Goal: Information Seeking & Learning: Learn about a topic

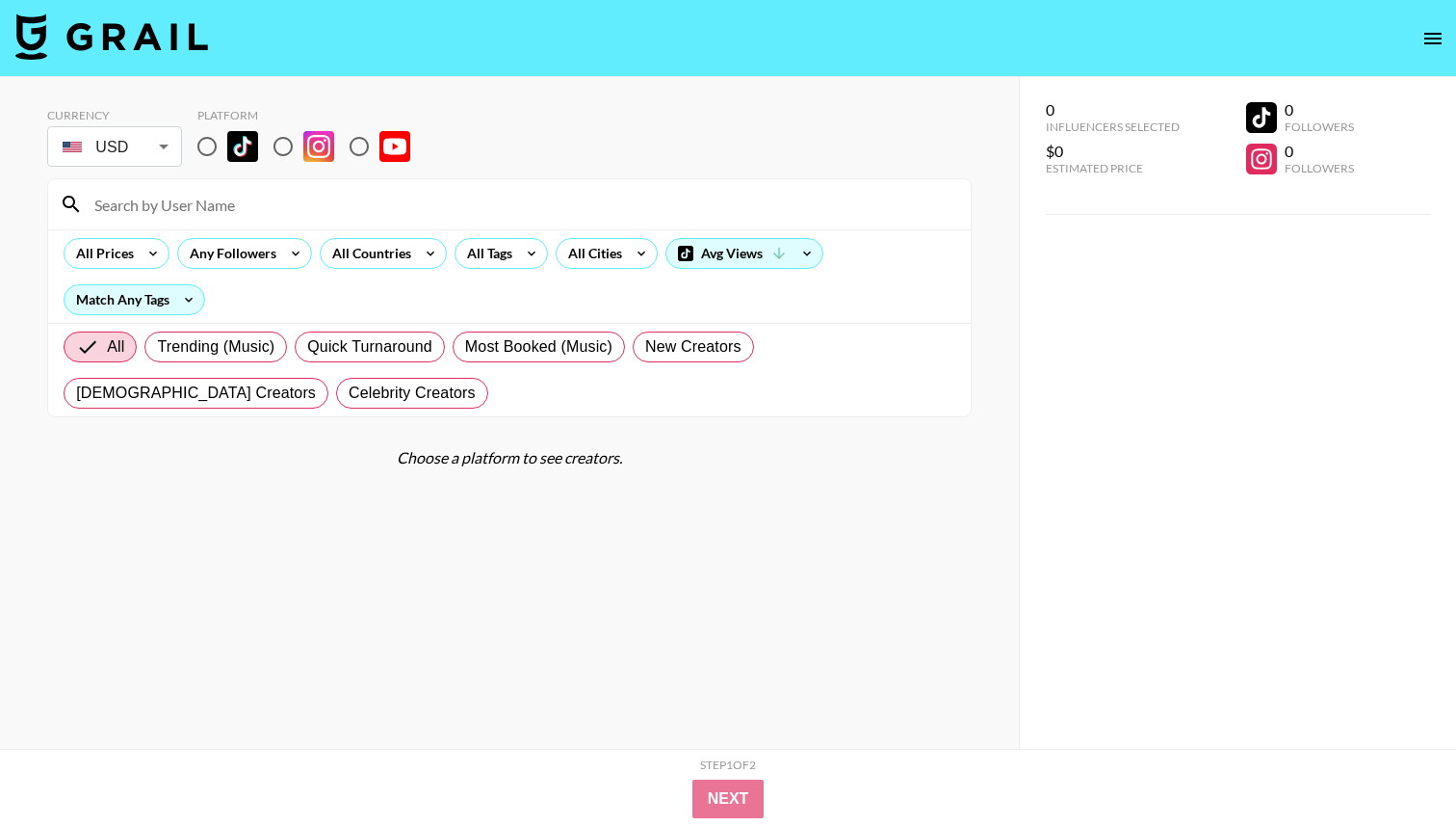
click at [209, 154] on input "radio" at bounding box center [207, 146] width 41 height 41
radio input "true"
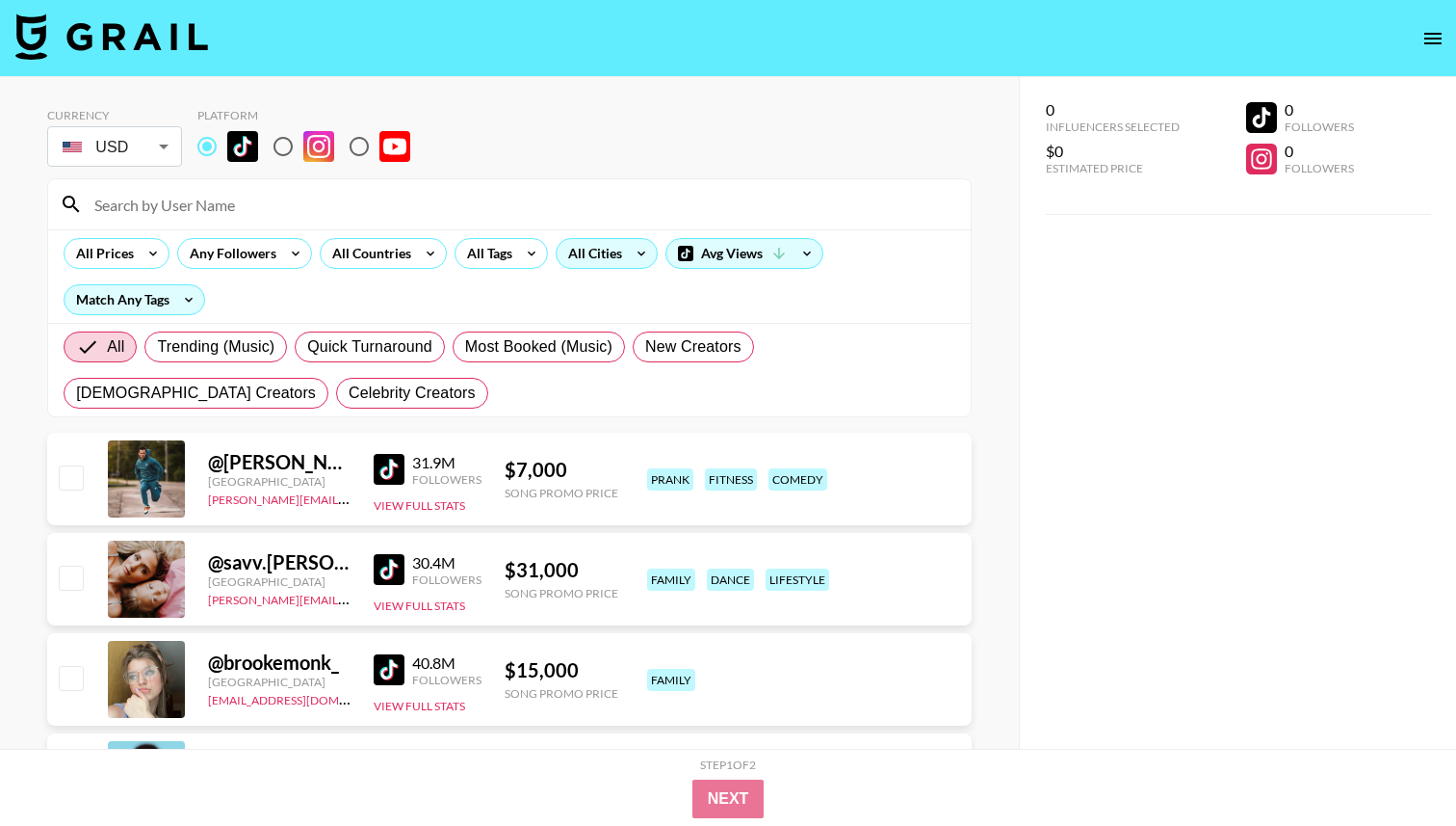
click at [621, 267] on div "All Cities" at bounding box center [606, 253] width 102 height 31
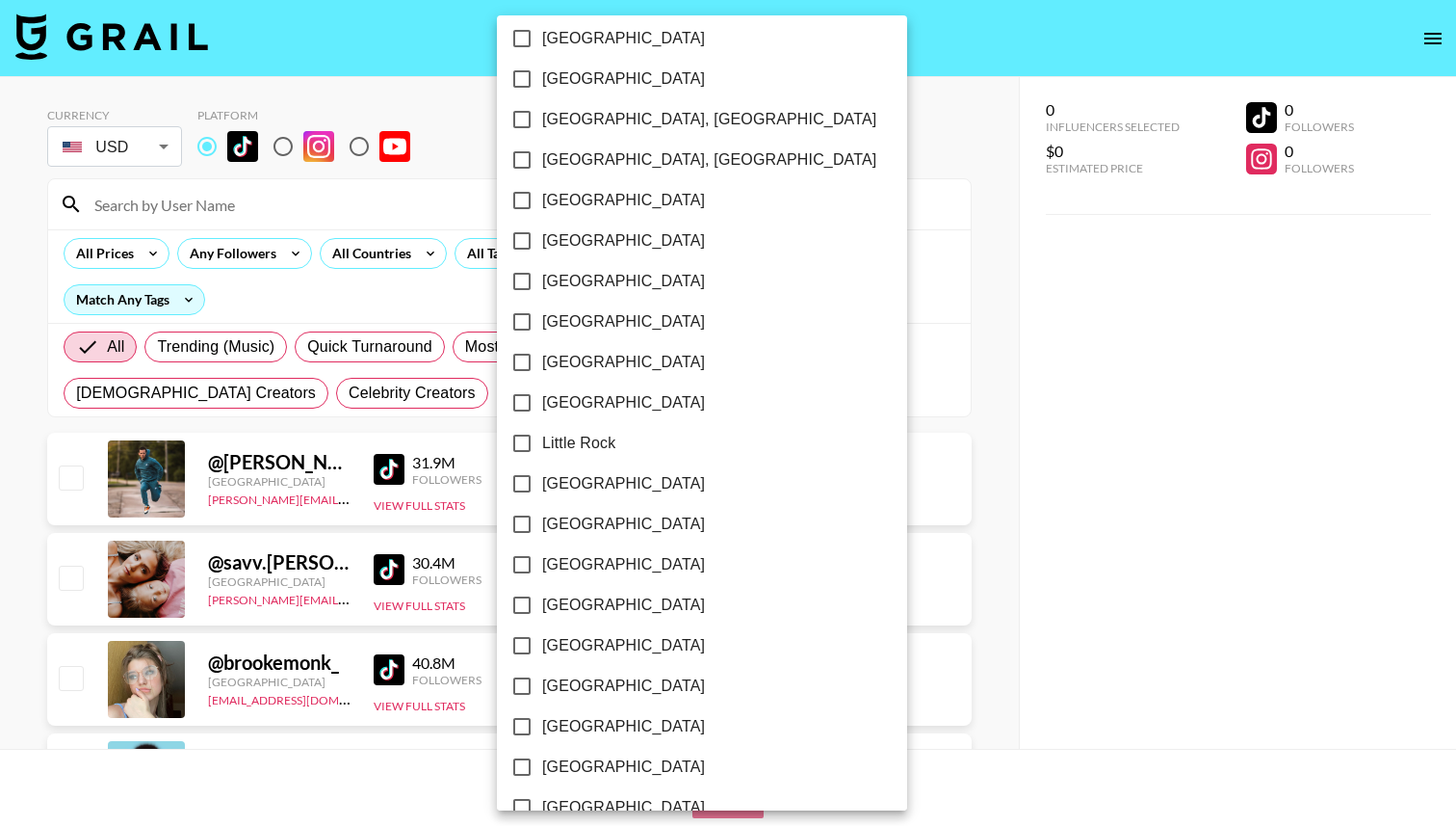
scroll to position [969, 0]
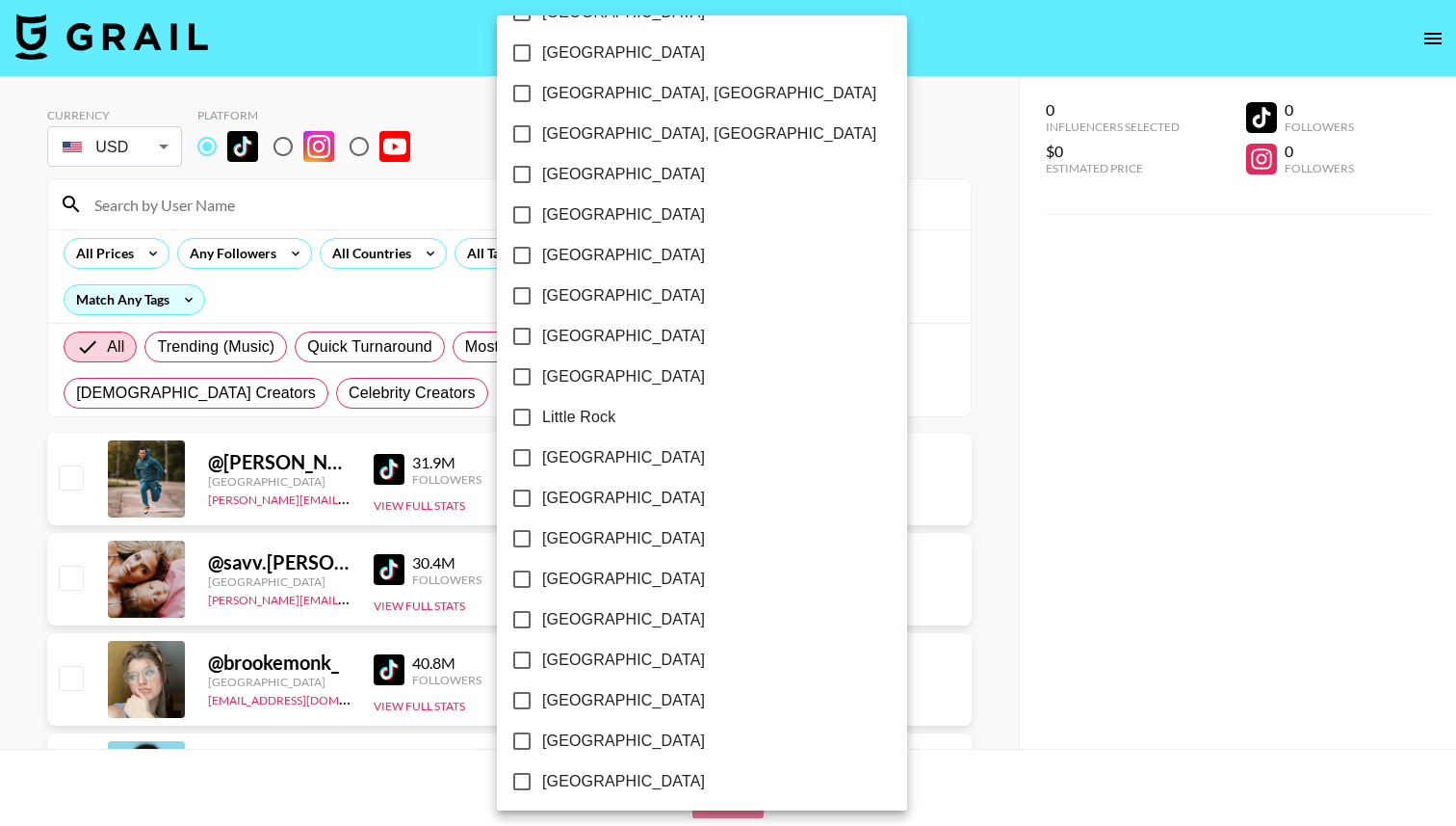
click at [522, 490] on input "[GEOGRAPHIC_DATA]" at bounding box center [522, 498] width 41 height 41
checkbox input "true"
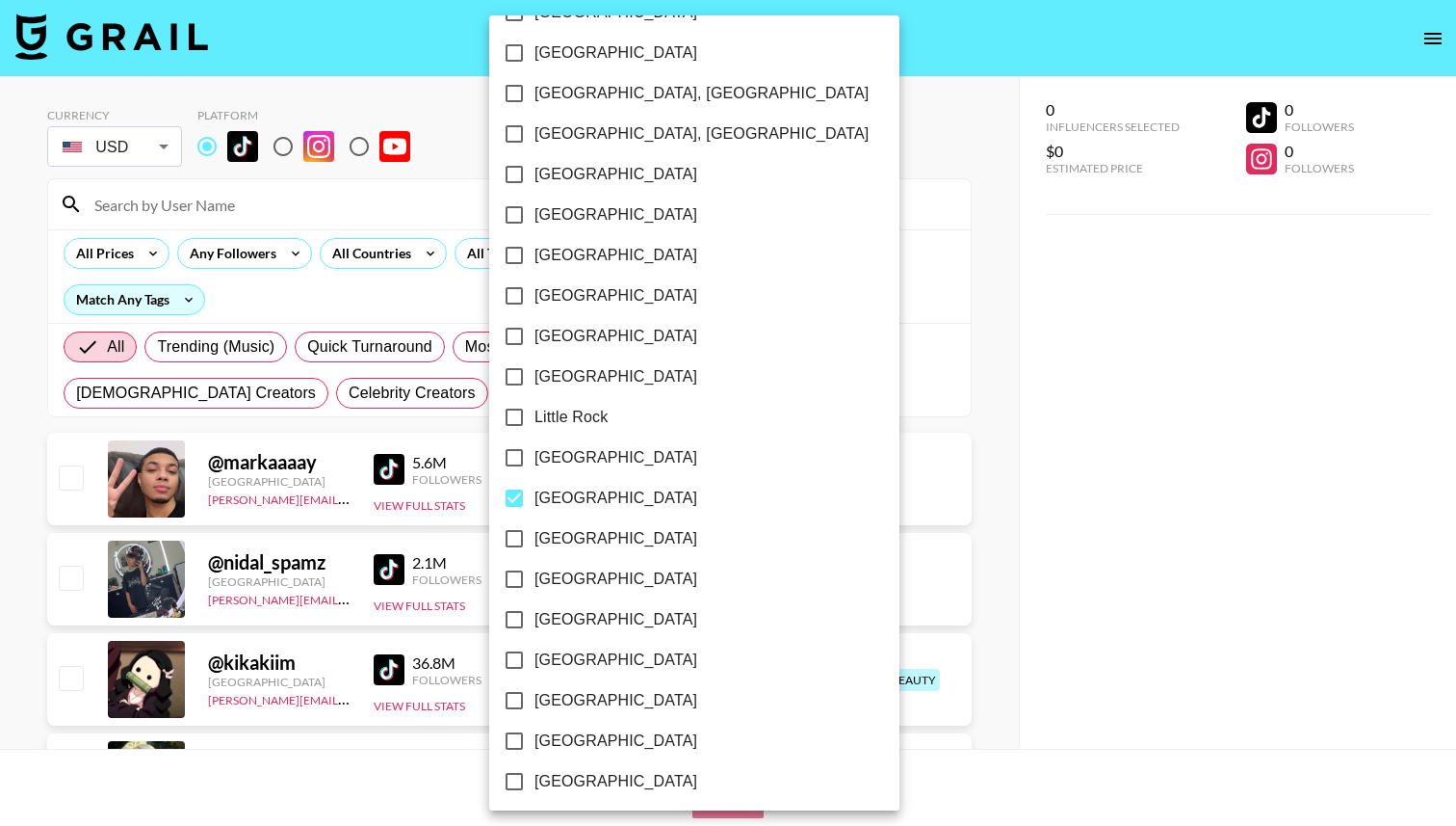
click at [903, 262] on div at bounding box center [728, 413] width 1456 height 826
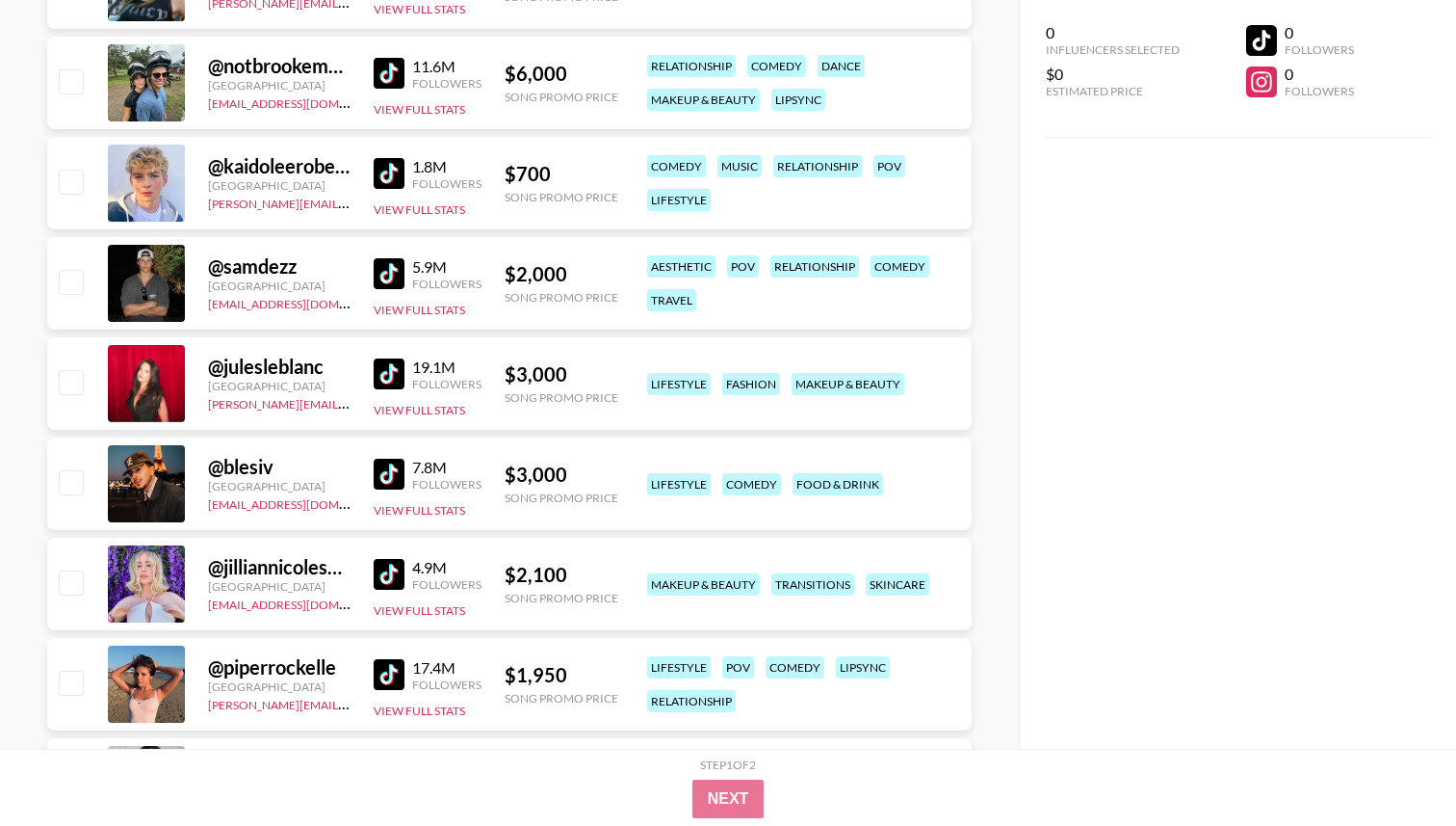
scroll to position [804, 0]
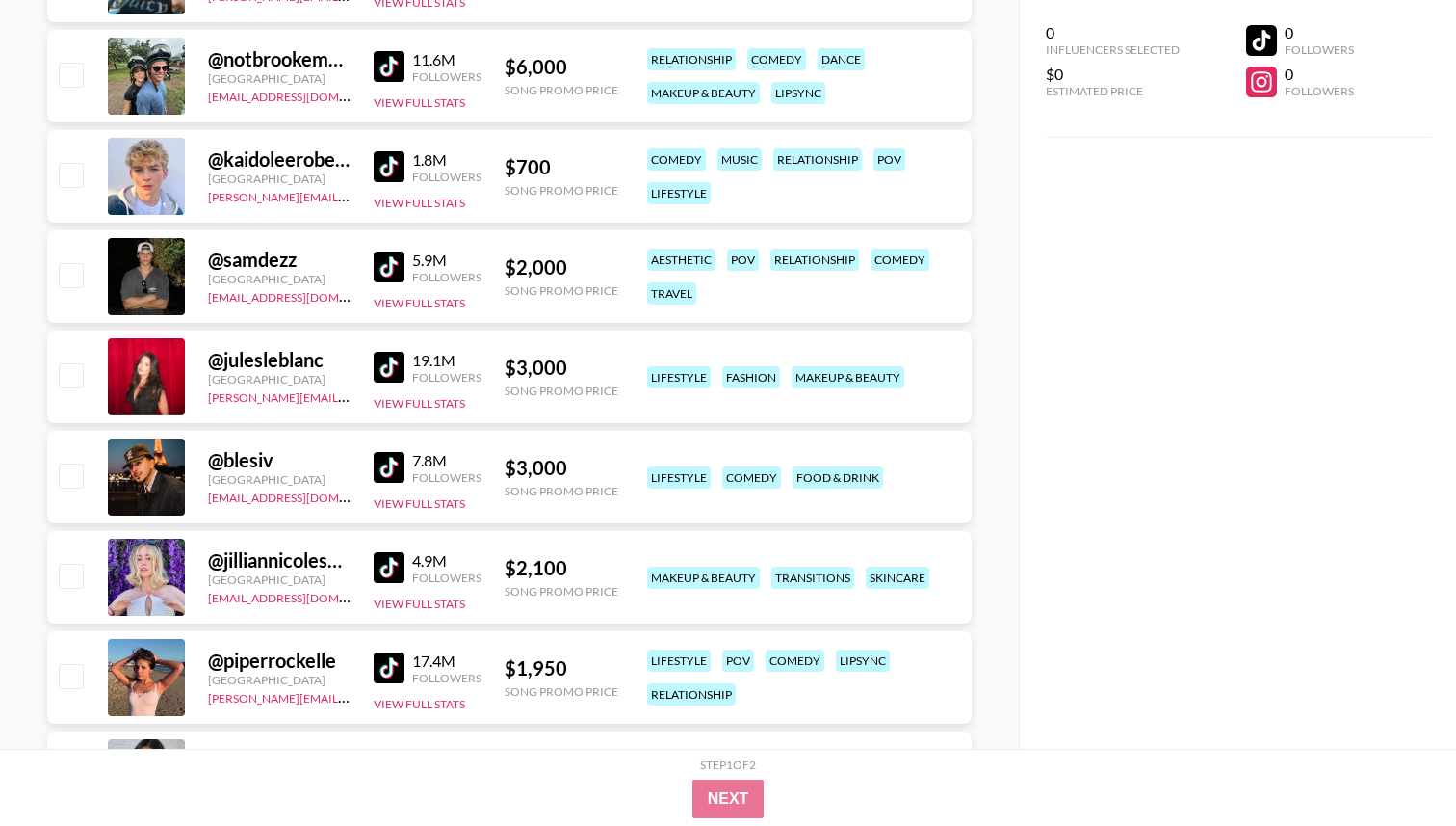
click at [385, 561] on img at bounding box center [390, 567] width 31 height 31
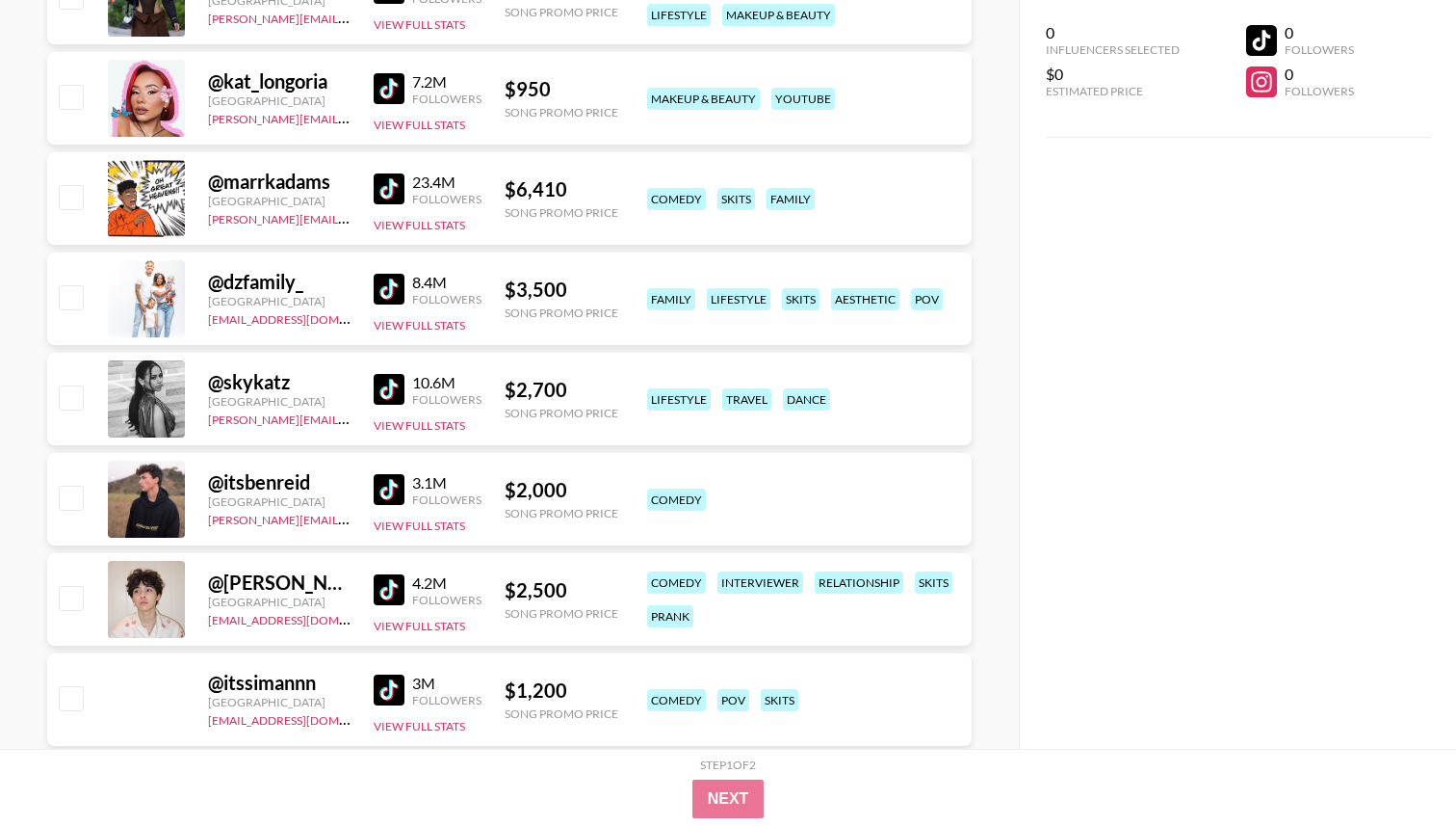
scroll to position [2722, 0]
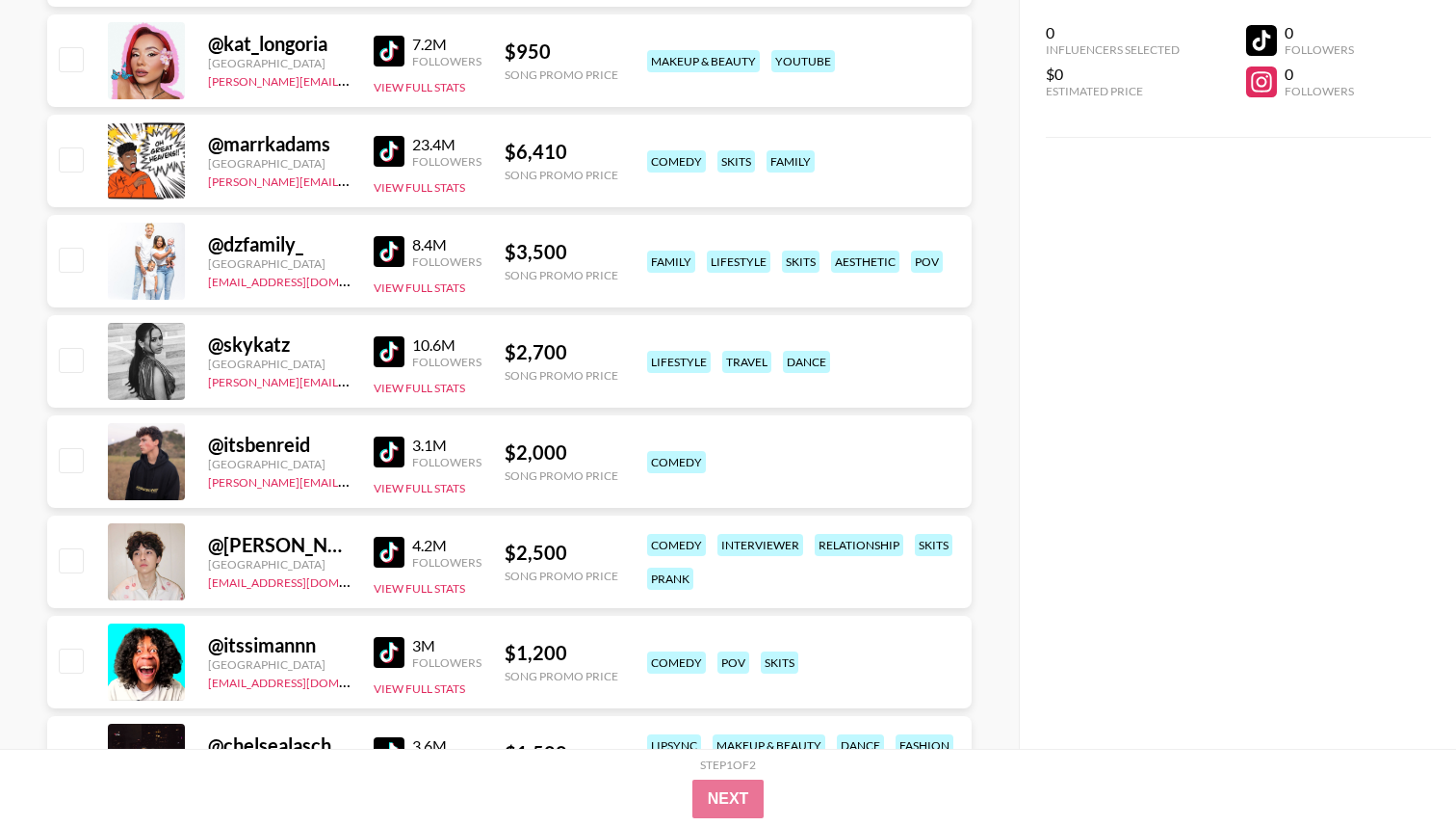
click at [386, 346] on img at bounding box center [390, 352] width 31 height 31
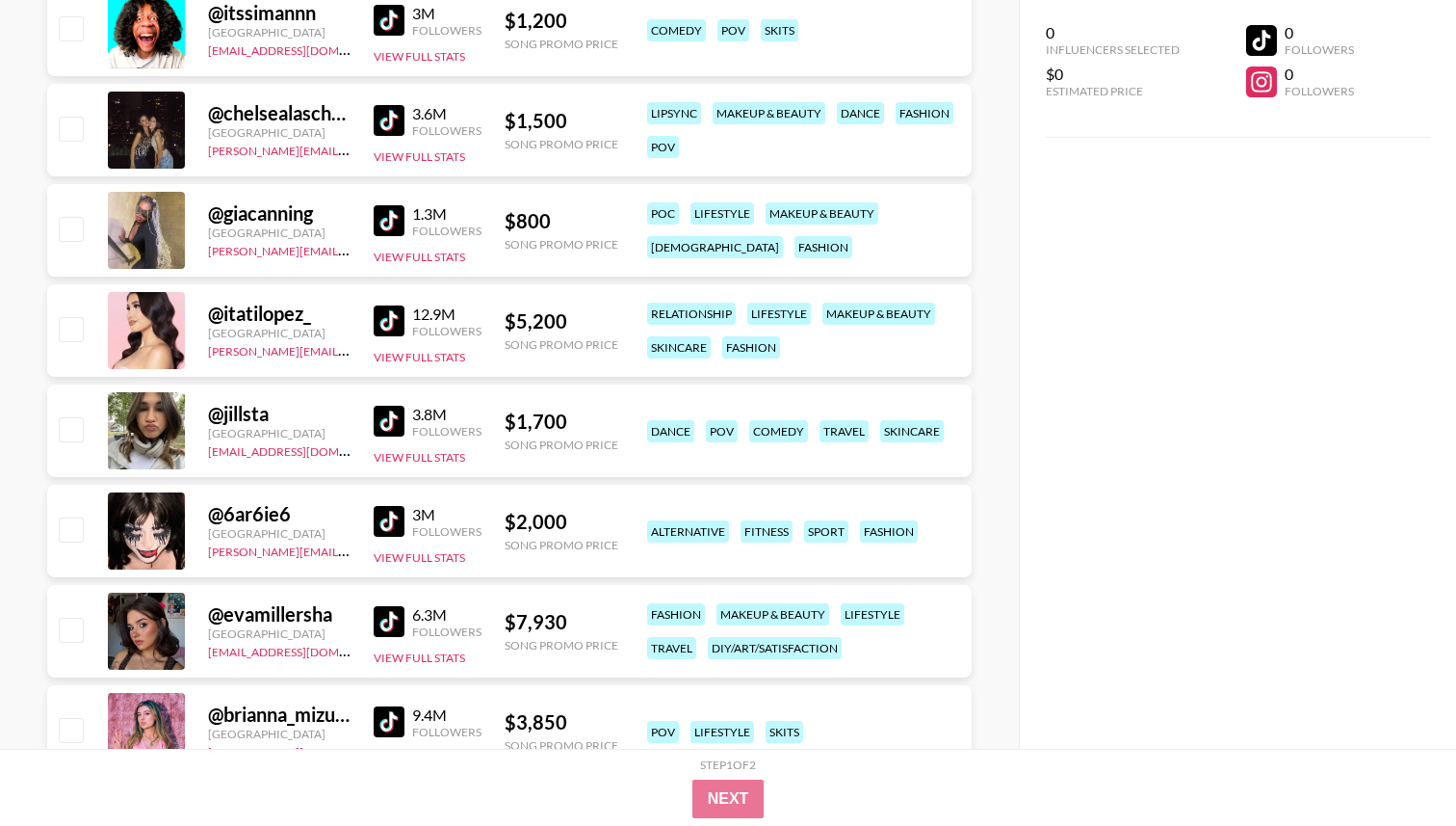
scroll to position [3360, 0]
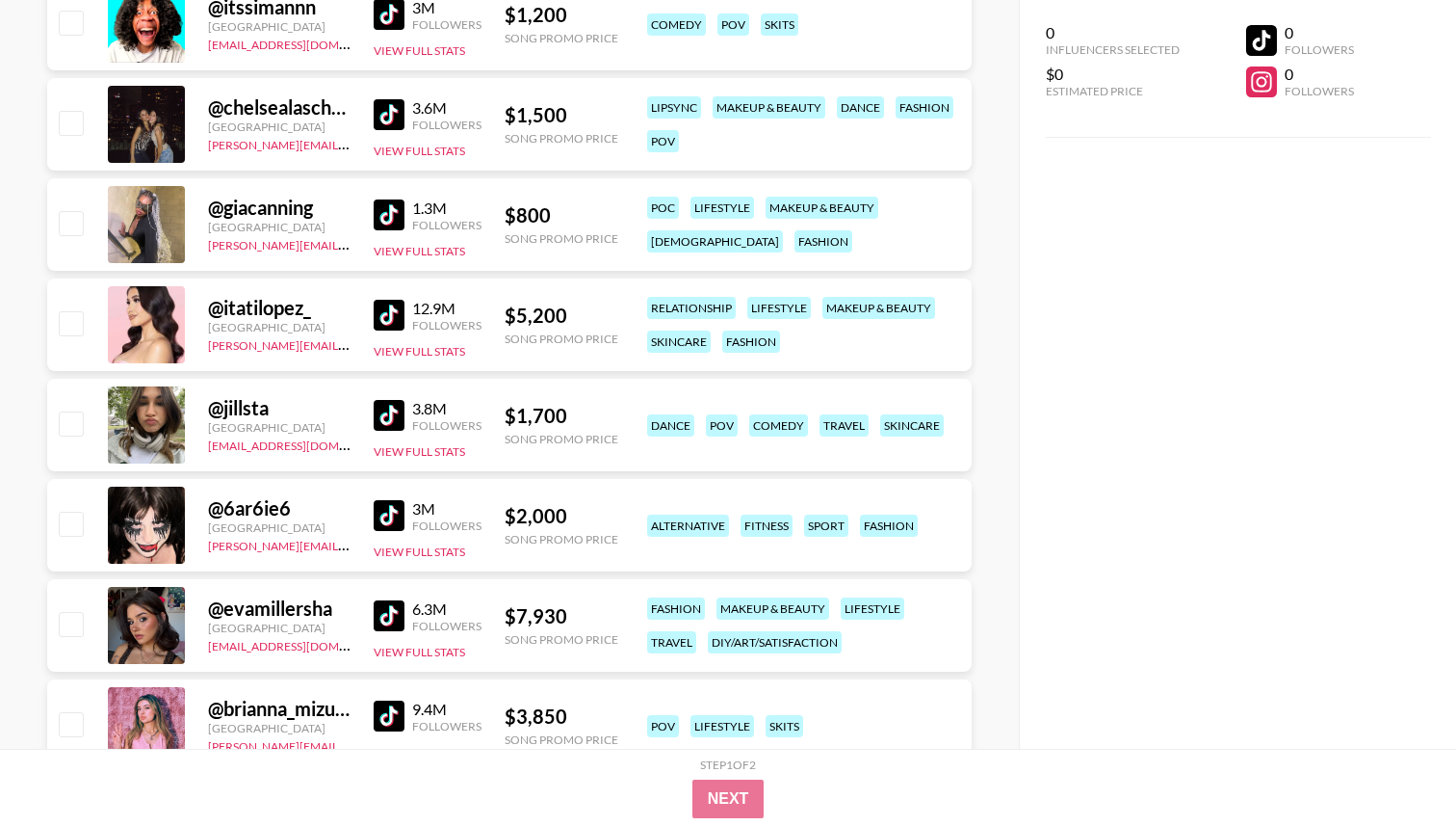
click at [390, 415] on img at bounding box center [390, 415] width 31 height 31
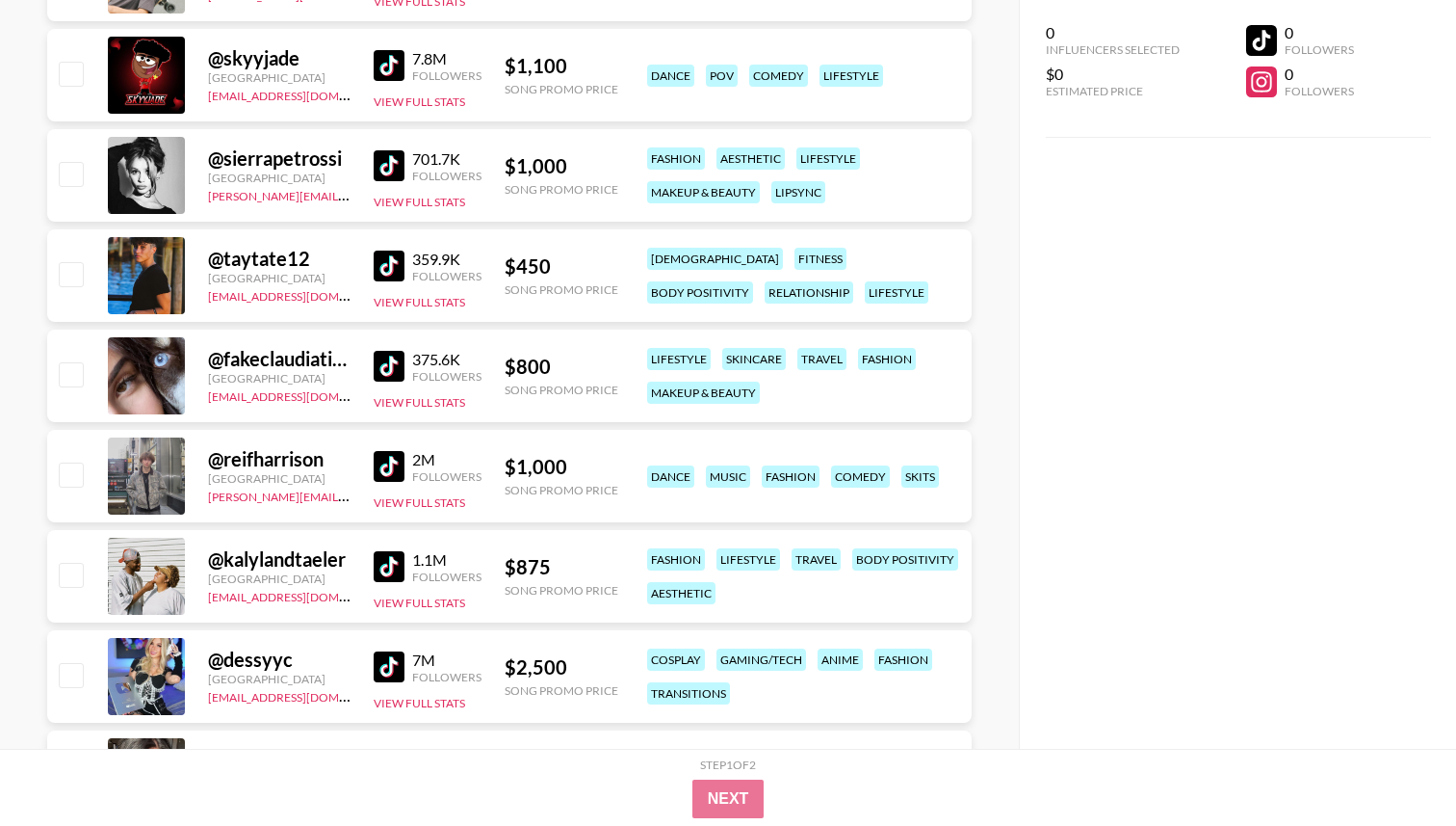
scroll to position [10328, 0]
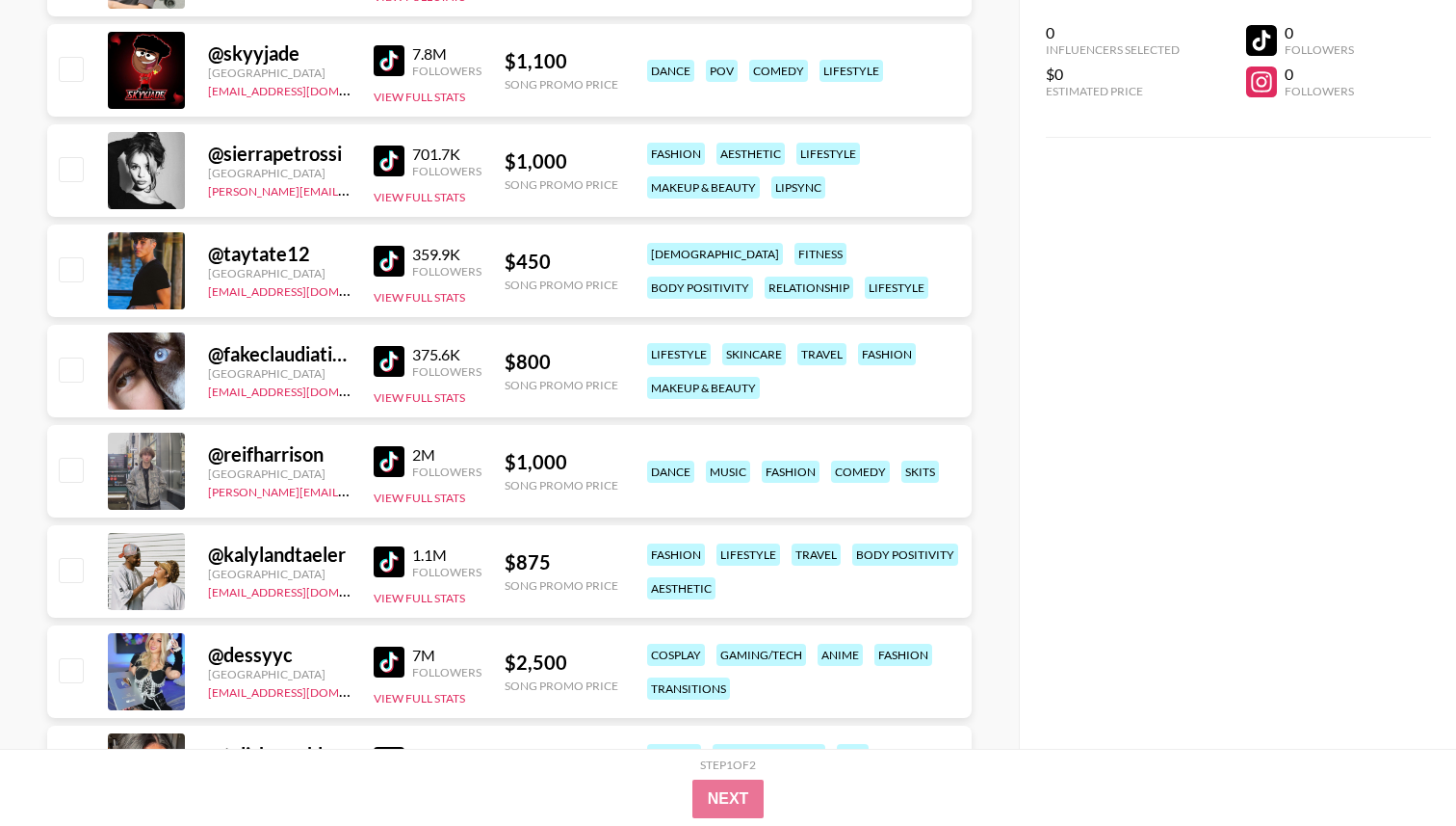
click at [400, 455] on img at bounding box center [390, 461] width 31 height 31
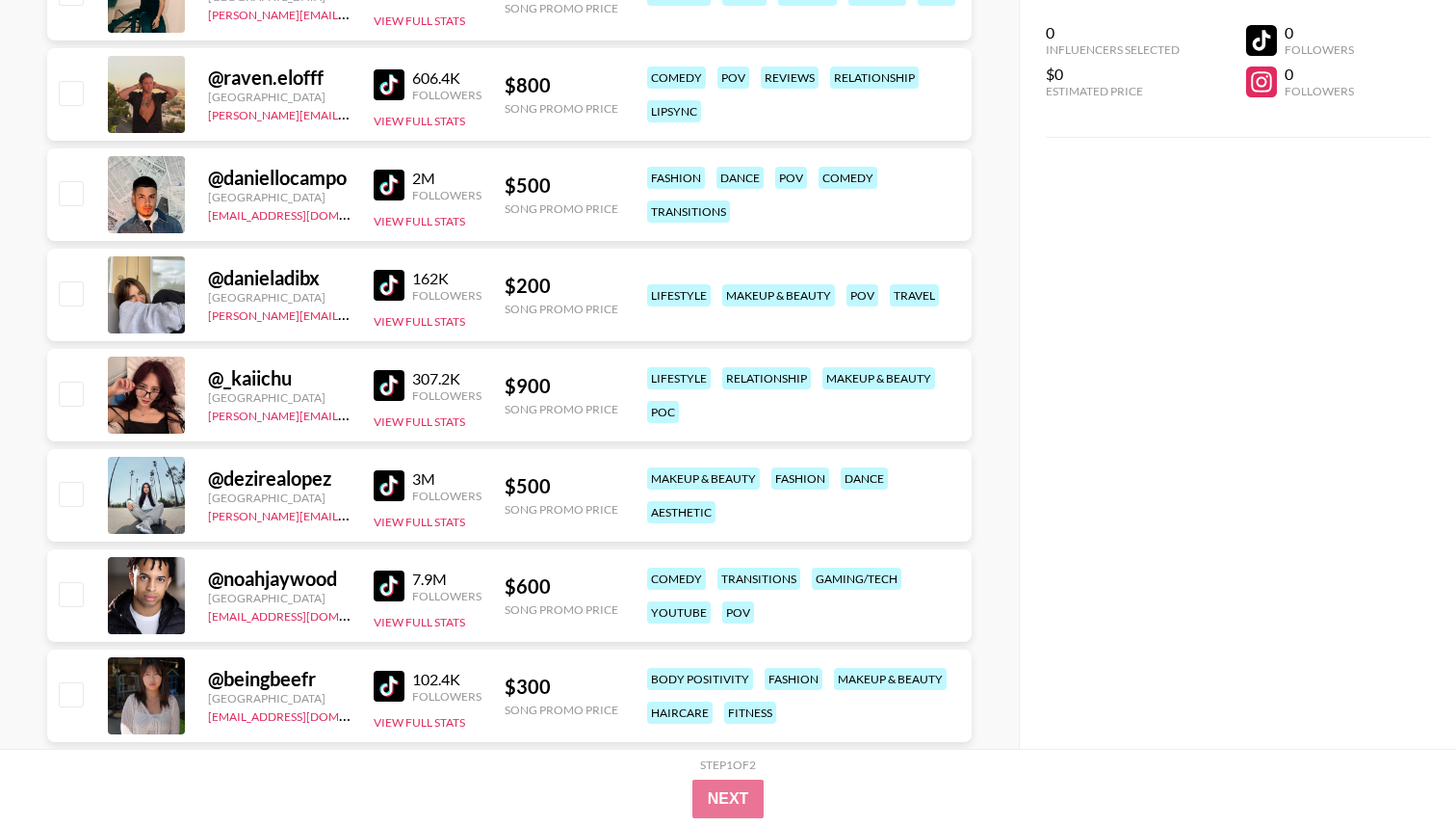
scroll to position [11956, 0]
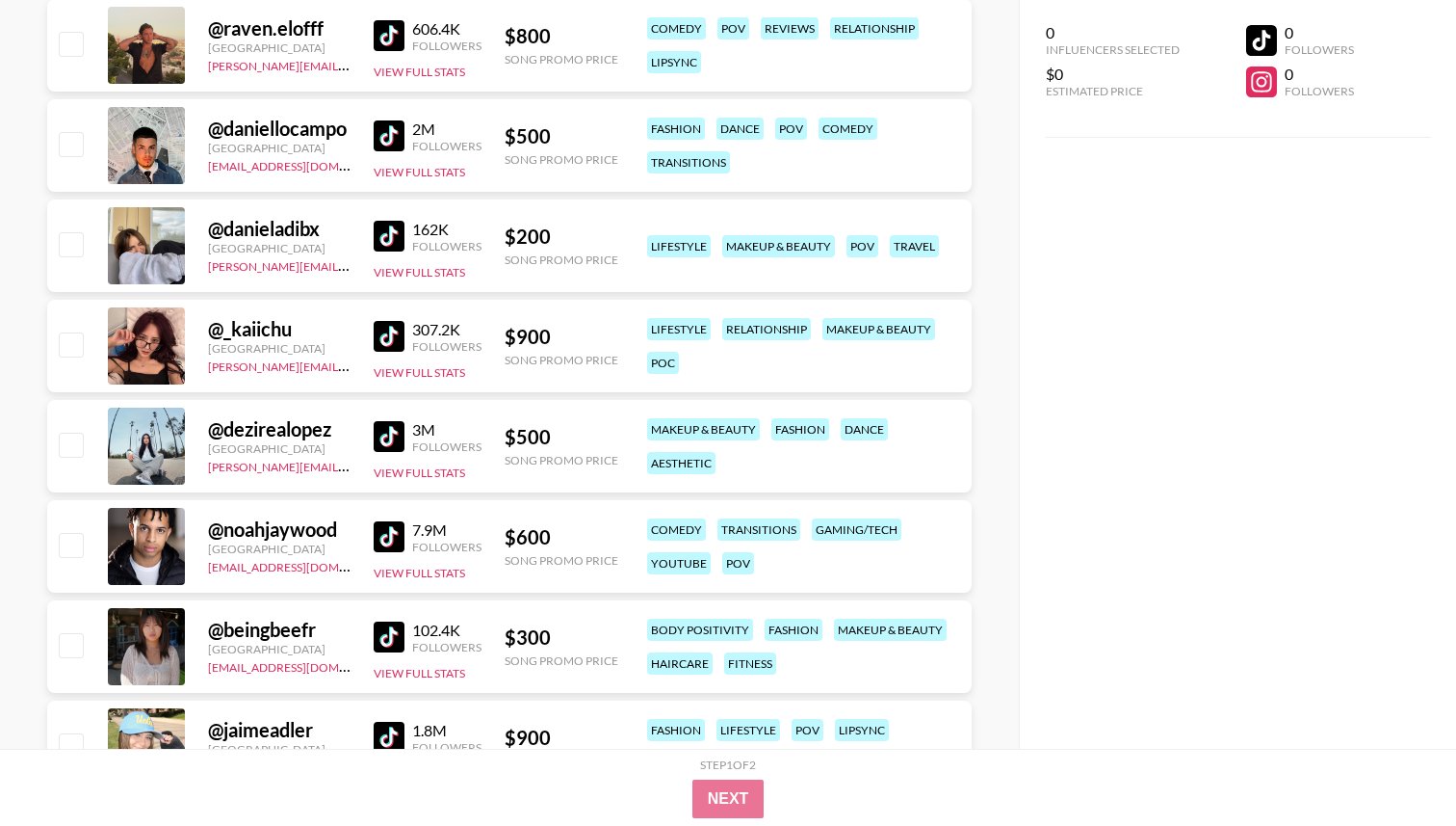
click at [391, 341] on img at bounding box center [390, 336] width 31 height 31
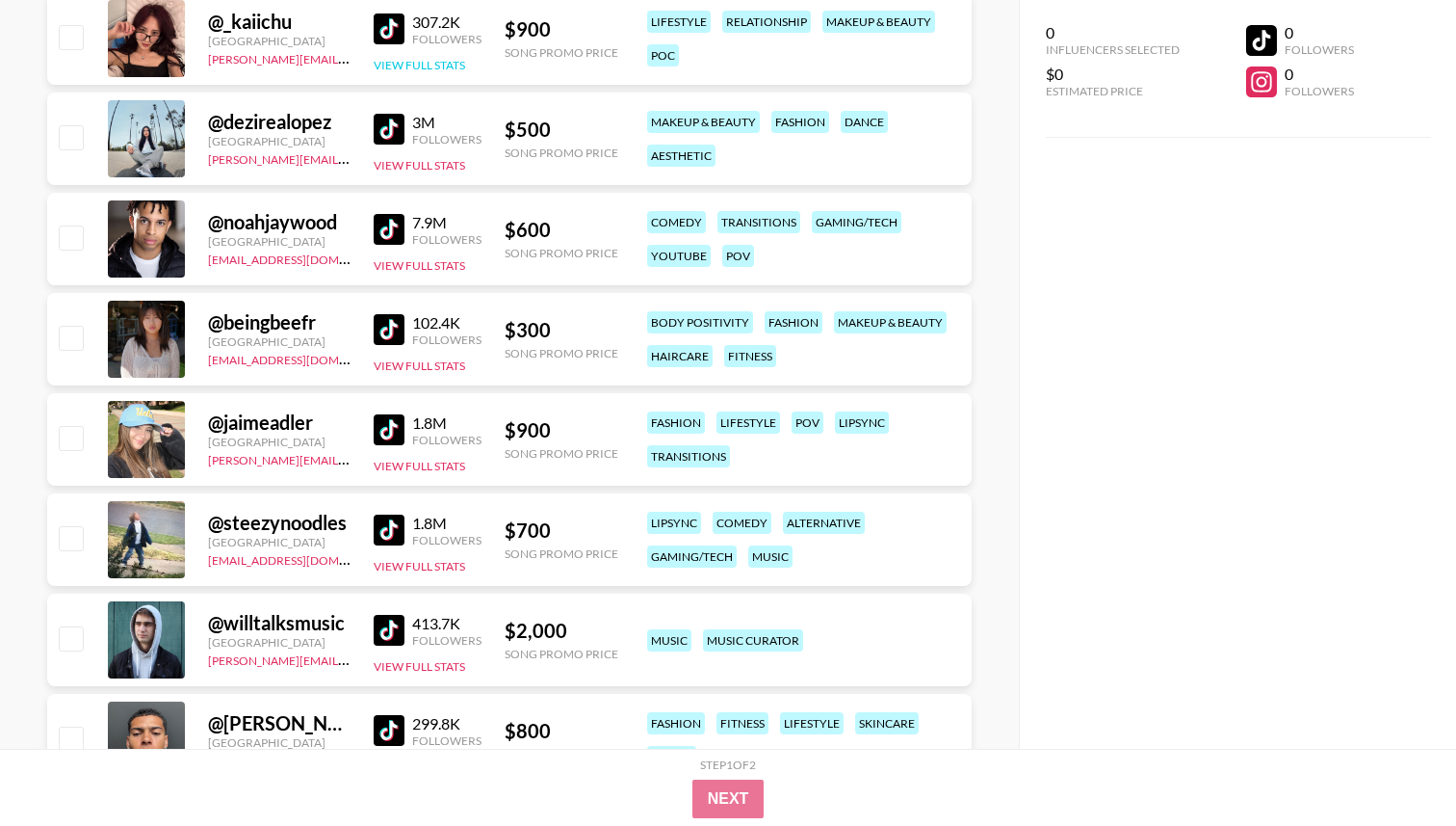
scroll to position [12270, 0]
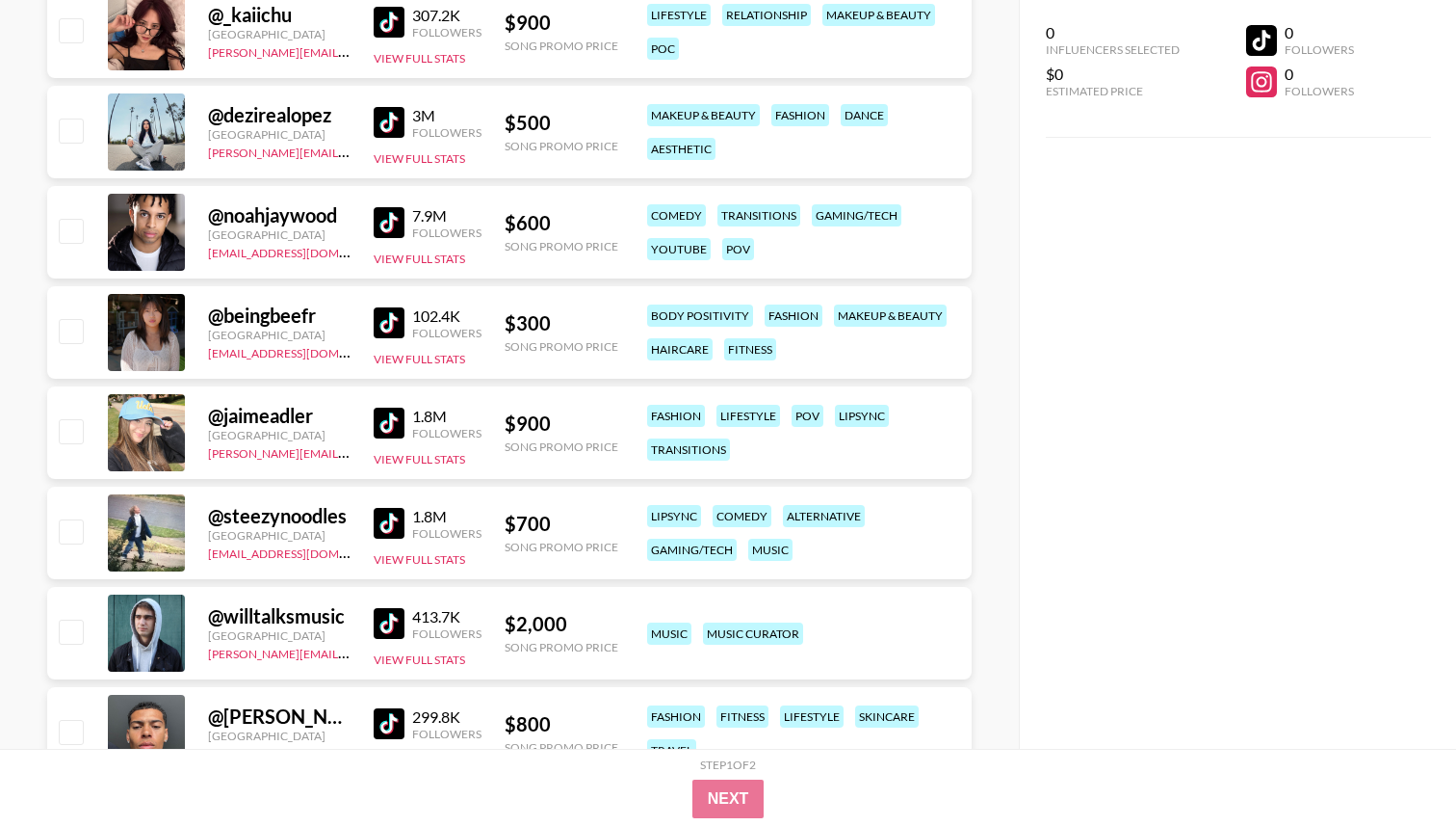
click at [396, 624] on img at bounding box center [390, 623] width 31 height 31
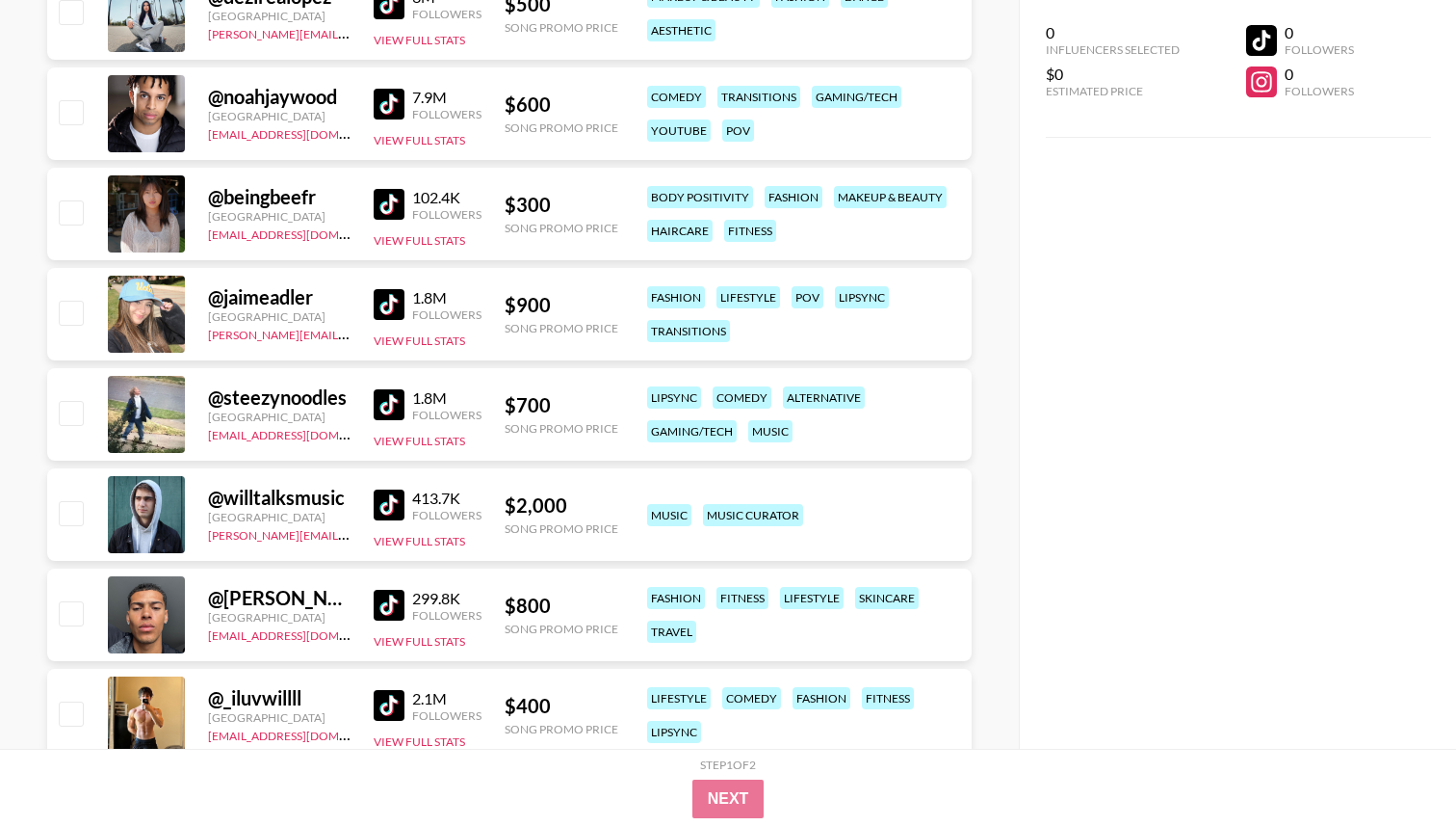
scroll to position [12541, 0]
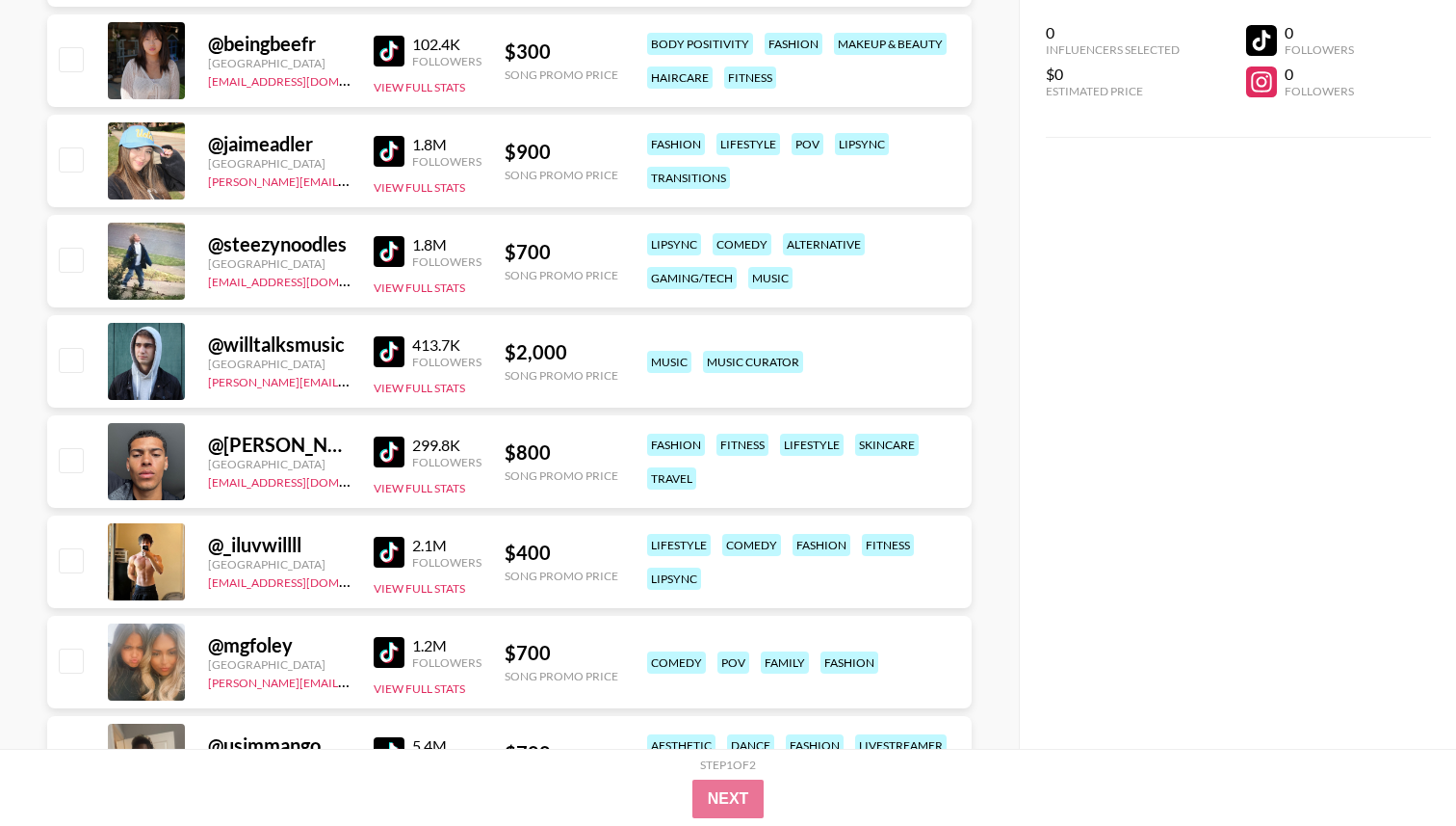
click at [386, 148] on img at bounding box center [390, 151] width 31 height 31
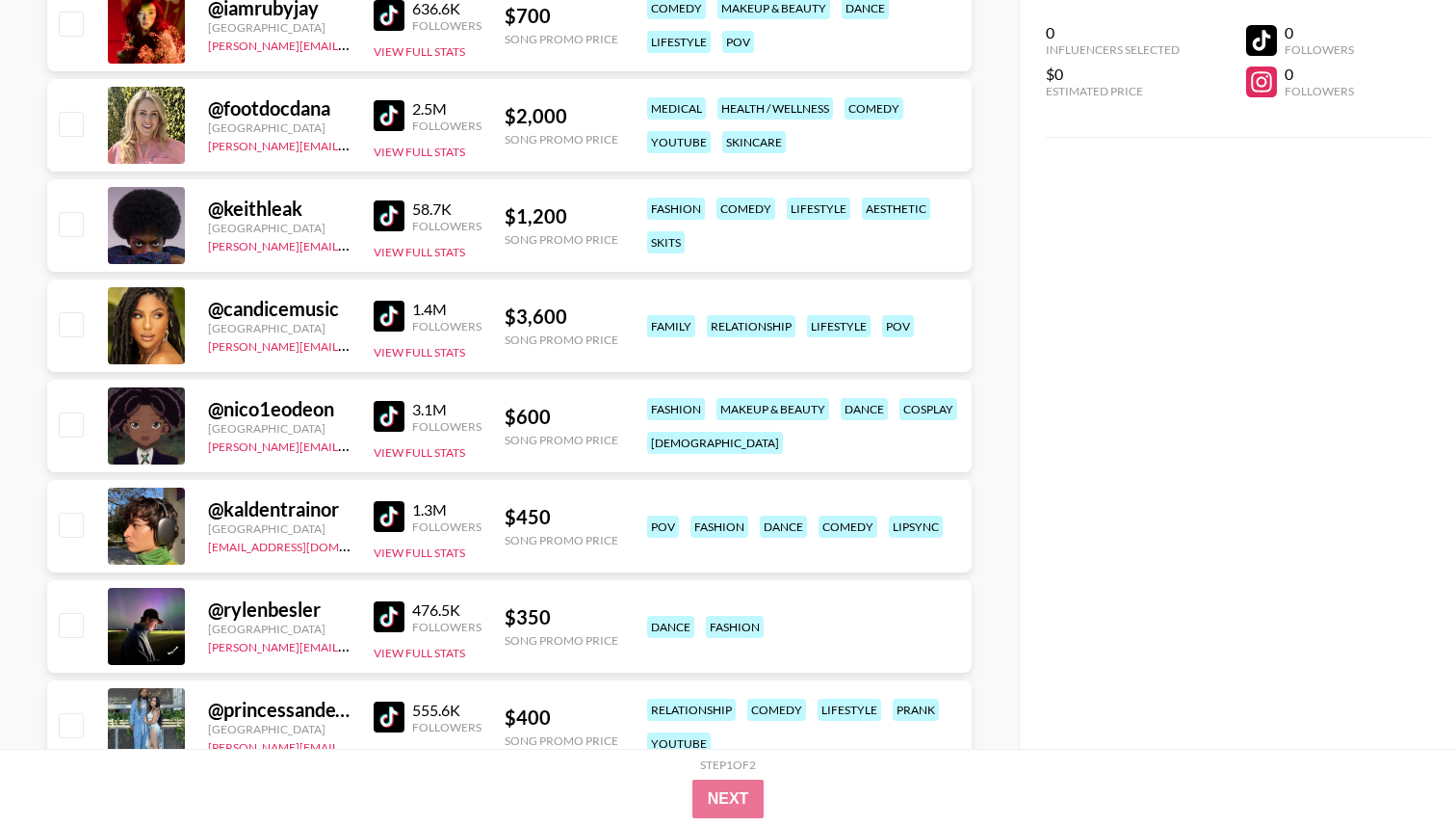
scroll to position [16513, 0]
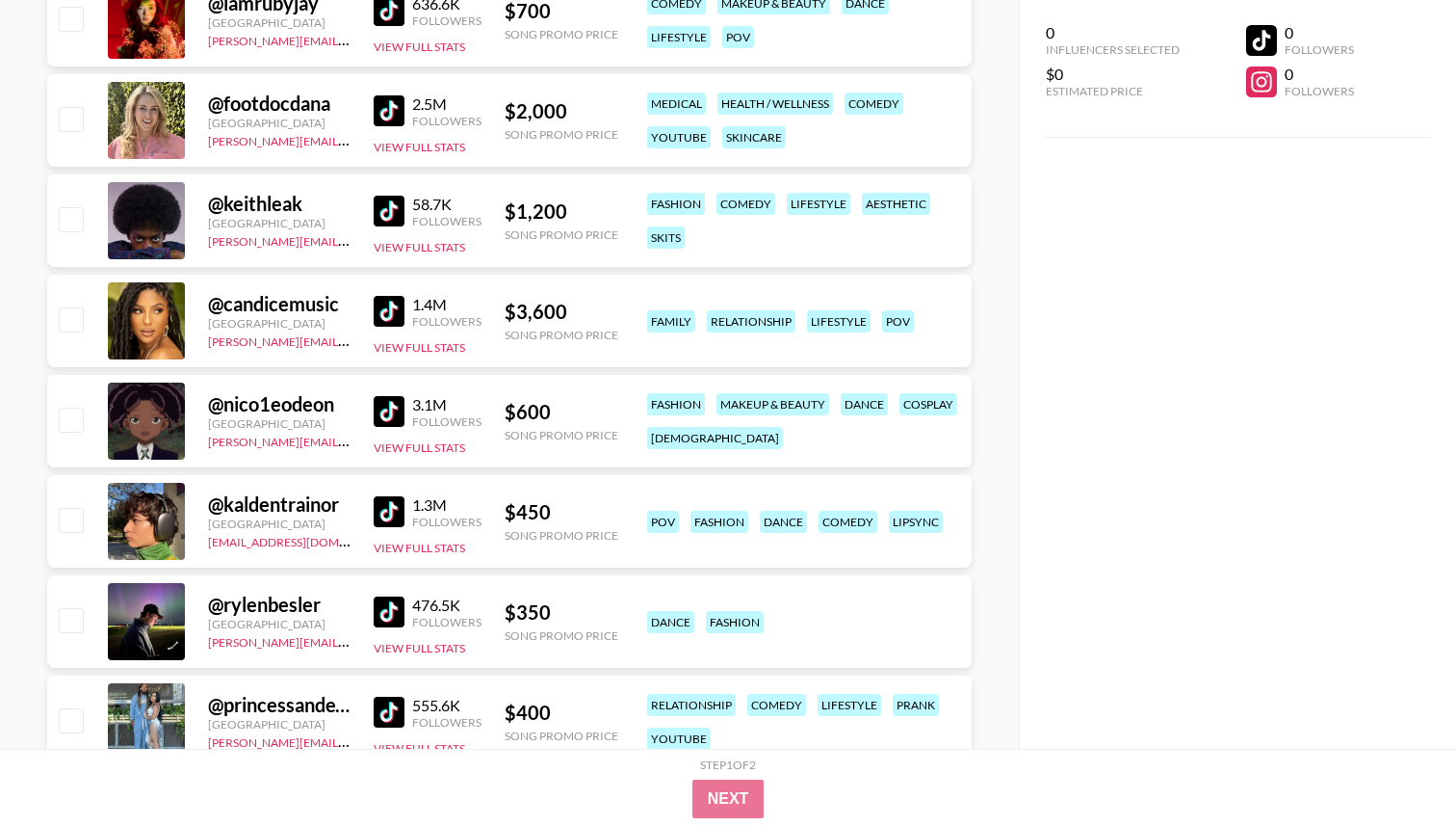
click at [397, 419] on img at bounding box center [390, 411] width 31 height 31
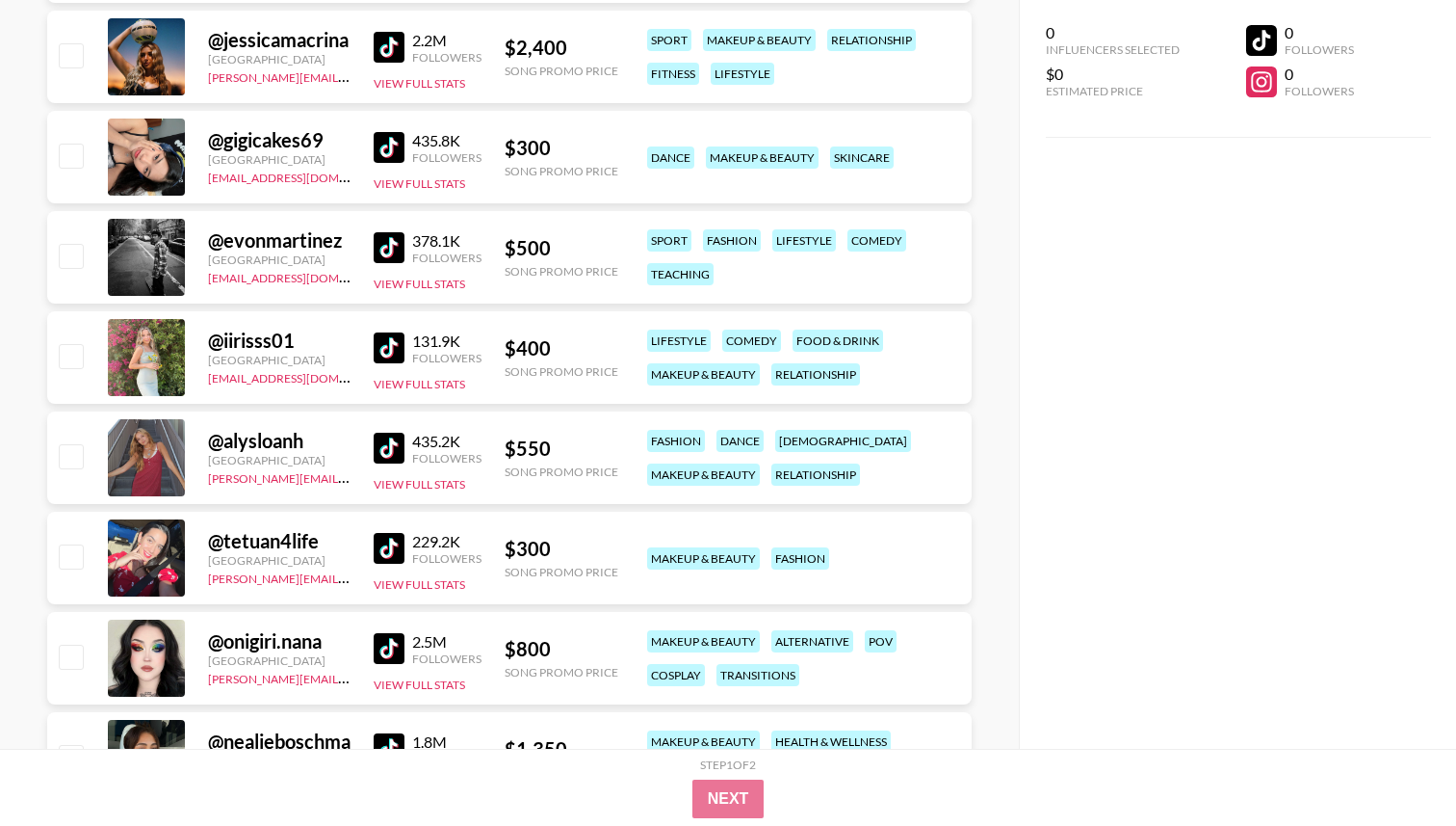
scroll to position [18823, 0]
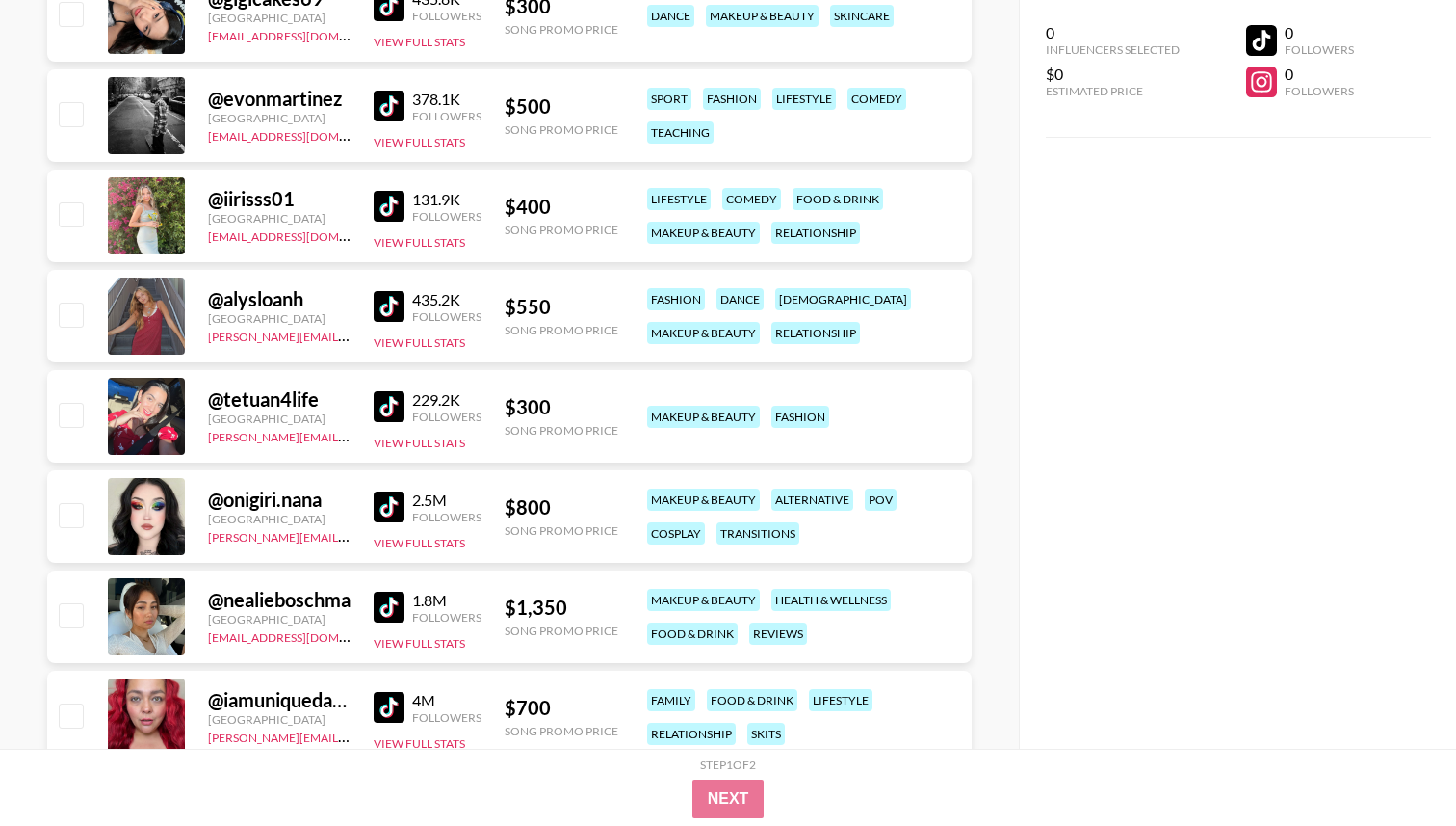
click at [390, 509] on img at bounding box center [390, 507] width 31 height 31
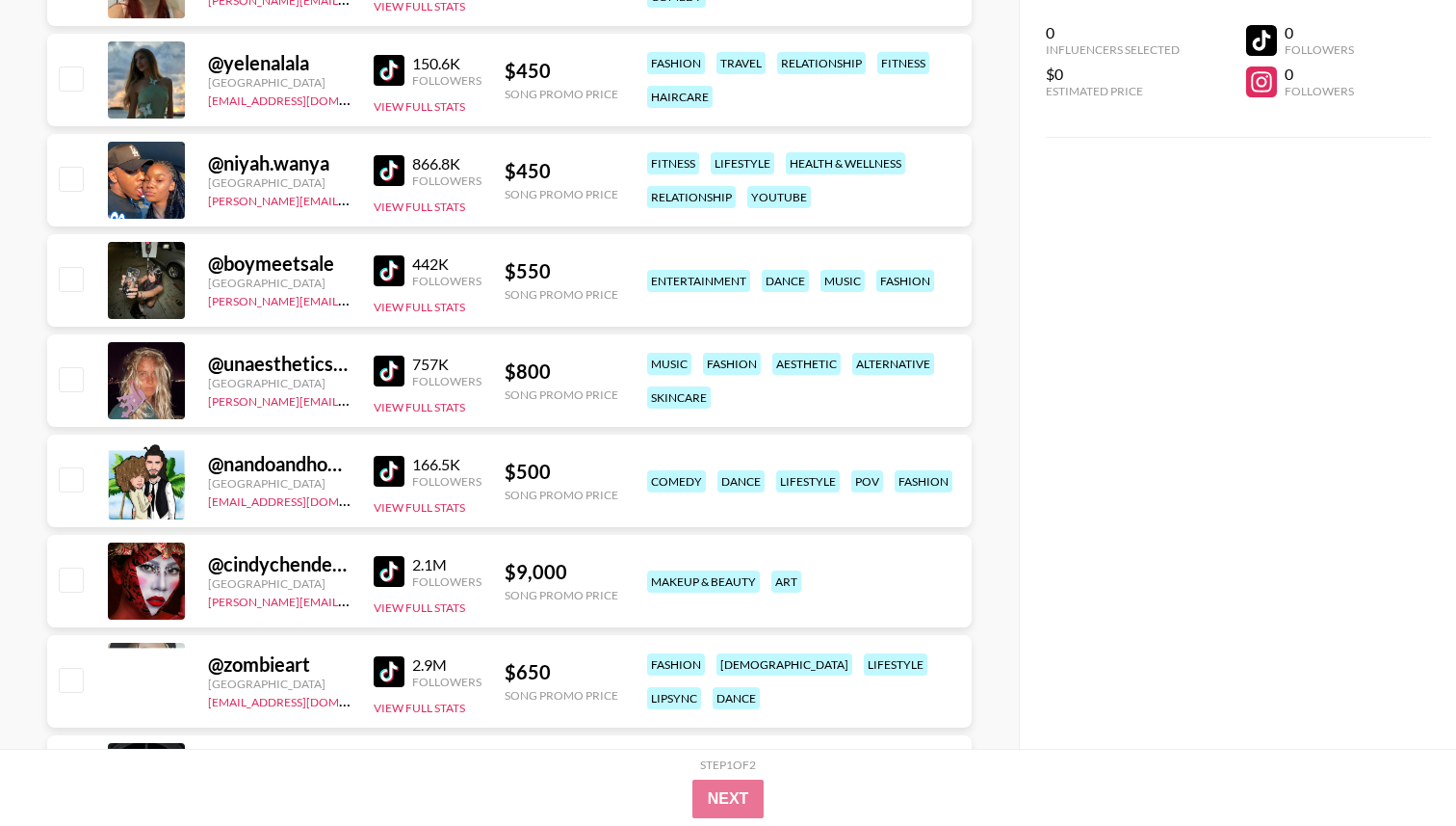
scroll to position [20662, 0]
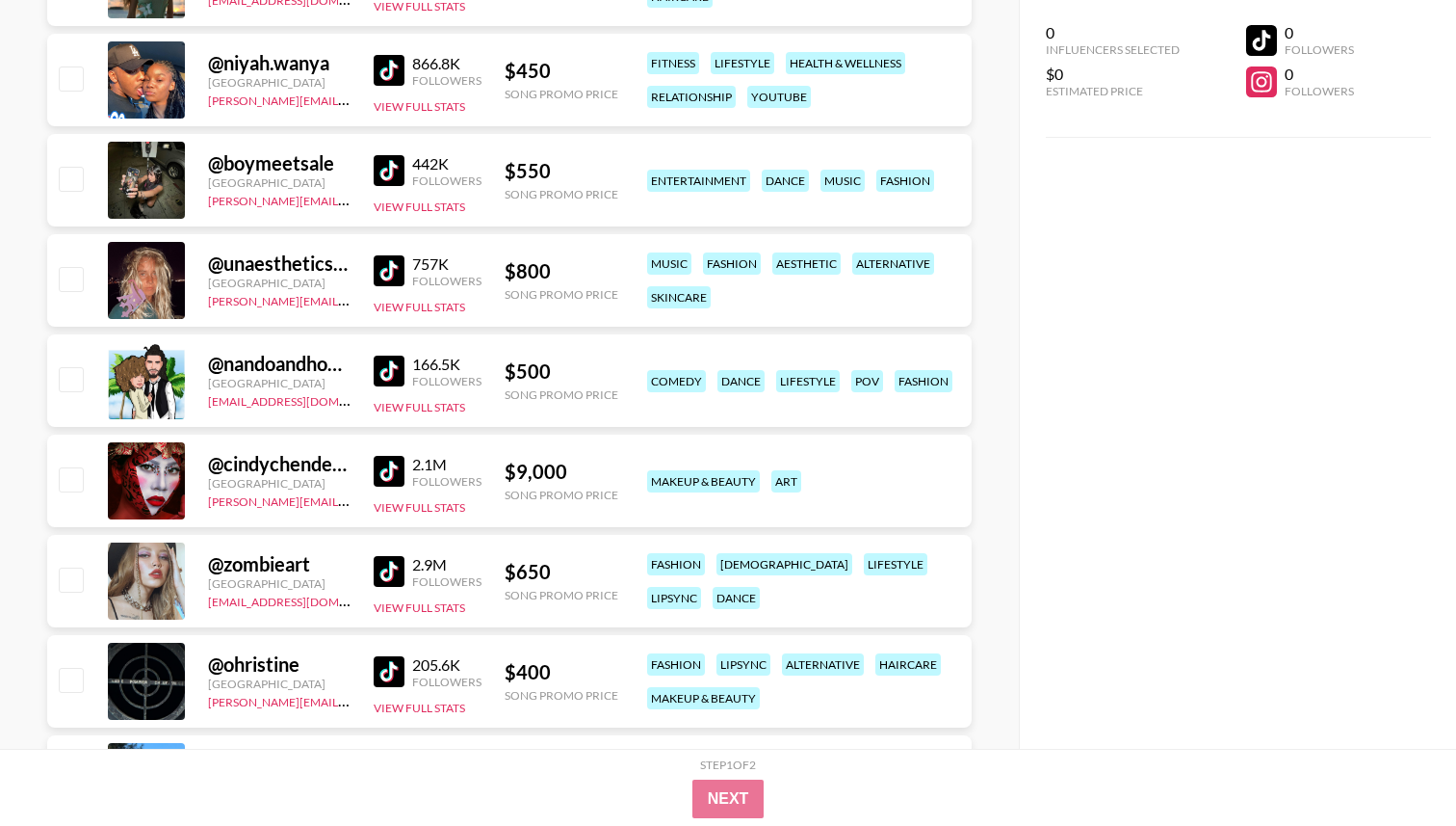
click at [402, 478] on img at bounding box center [390, 471] width 31 height 31
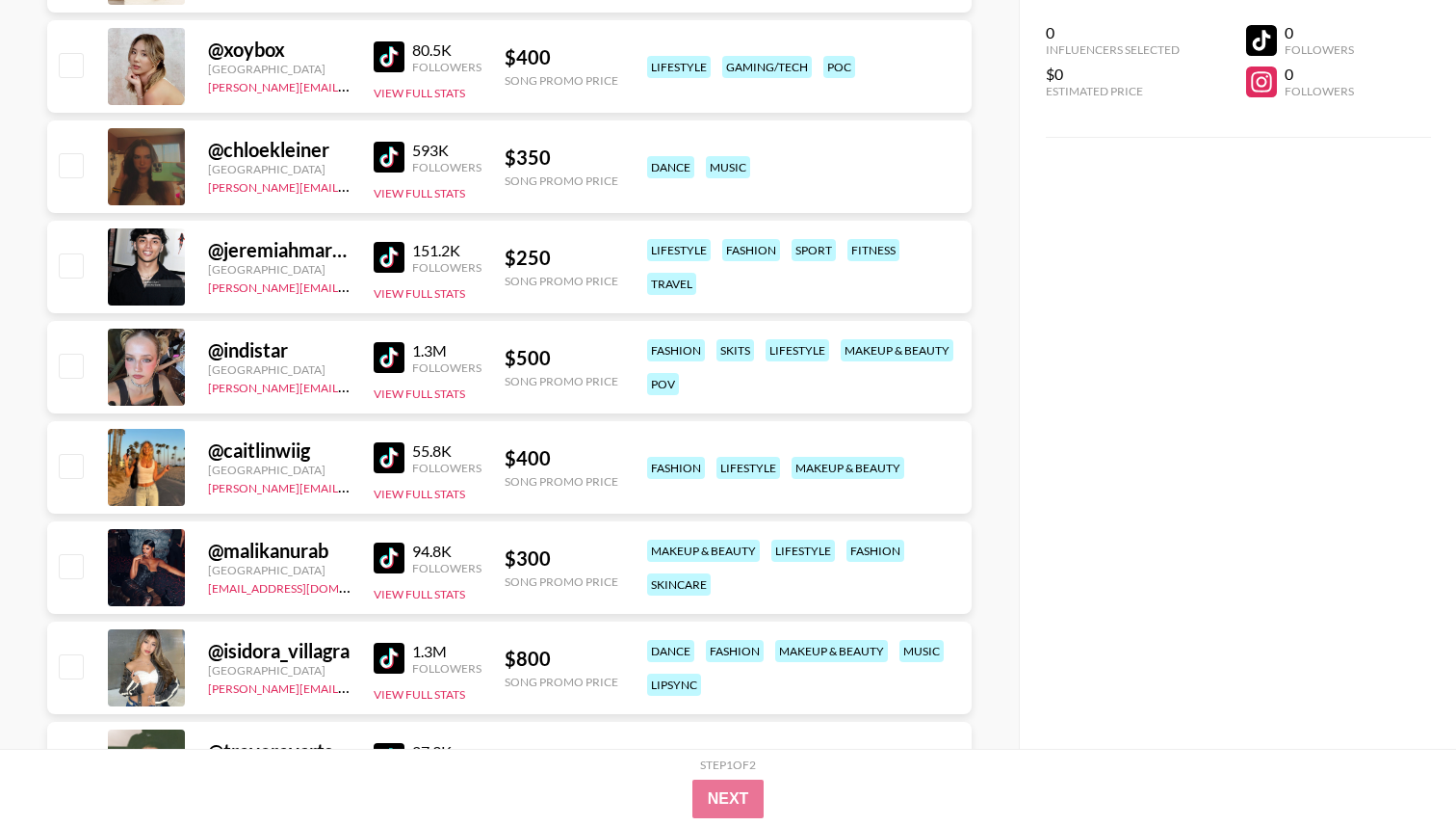
scroll to position [21881, 0]
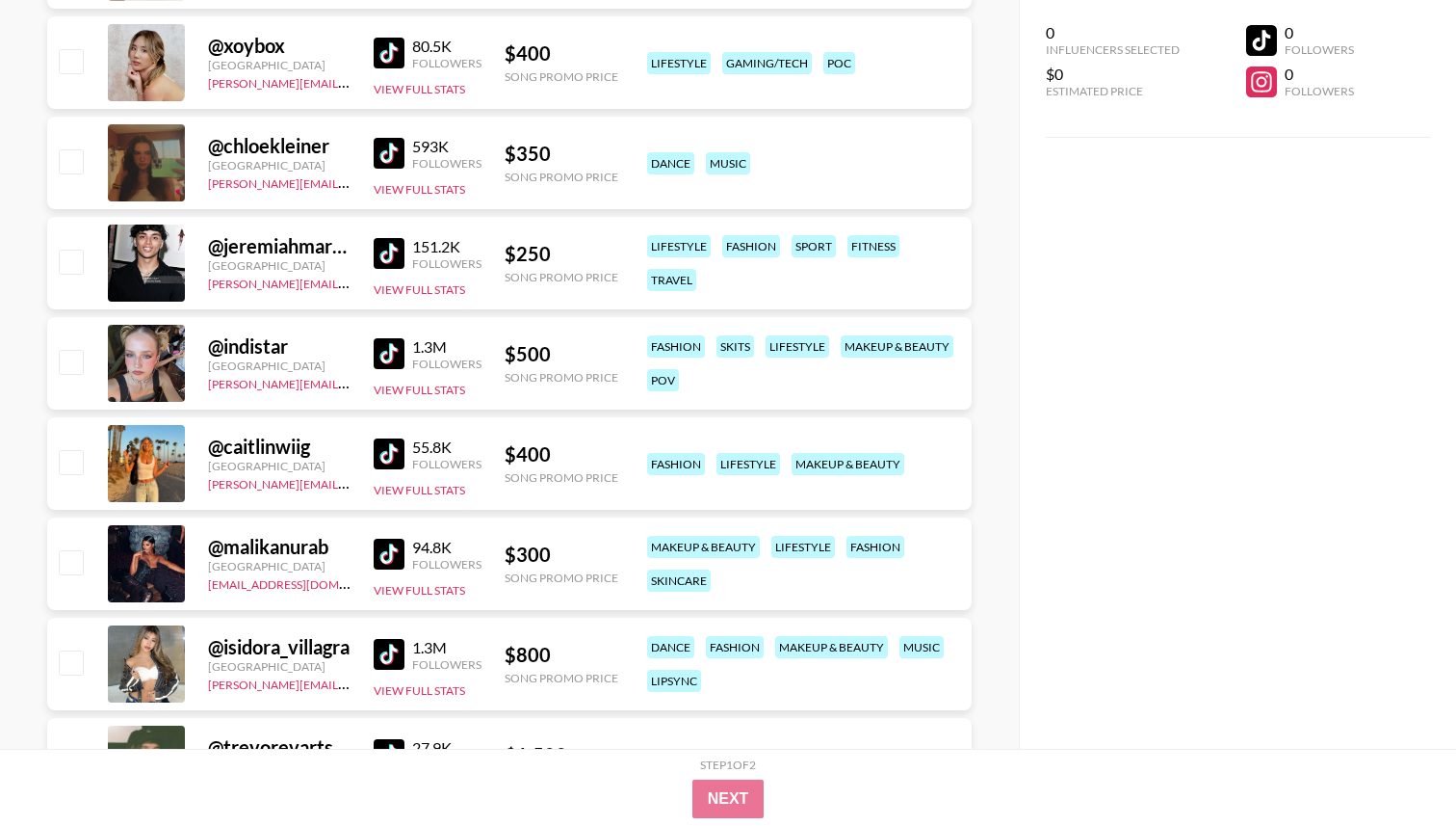
click at [386, 348] on img at bounding box center [390, 354] width 31 height 31
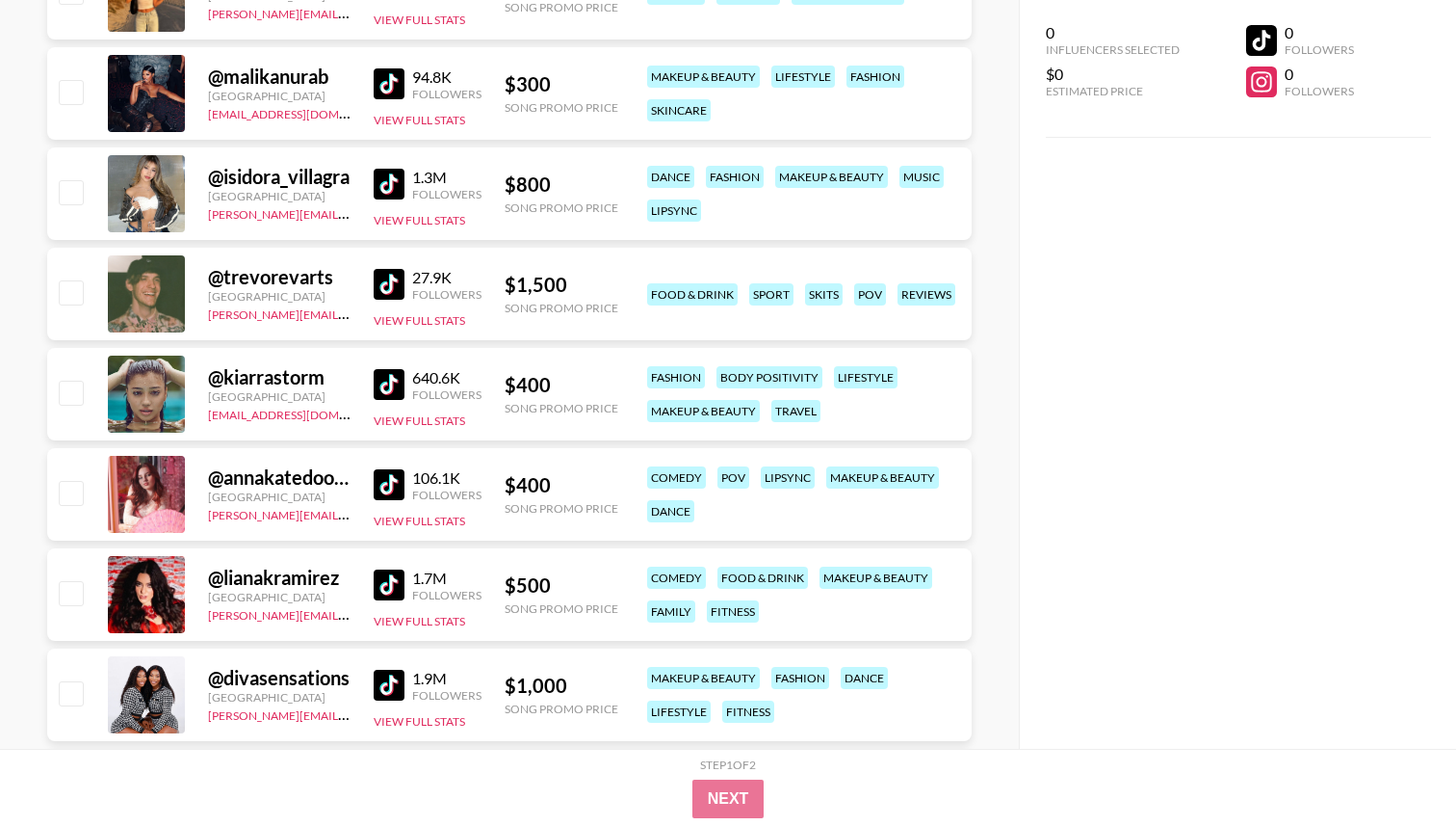
scroll to position [22285, 0]
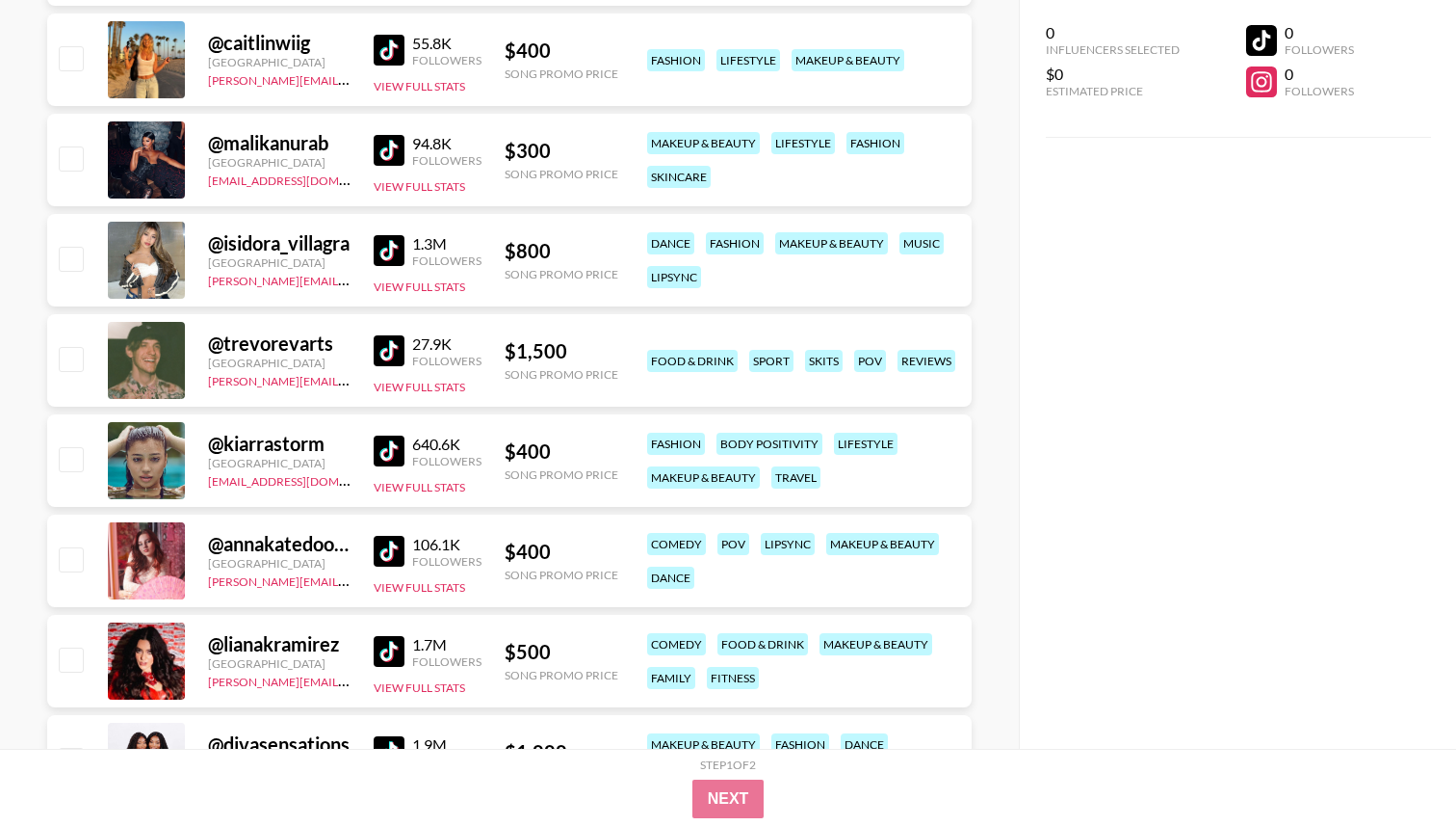
click at [396, 256] on img at bounding box center [390, 250] width 31 height 31
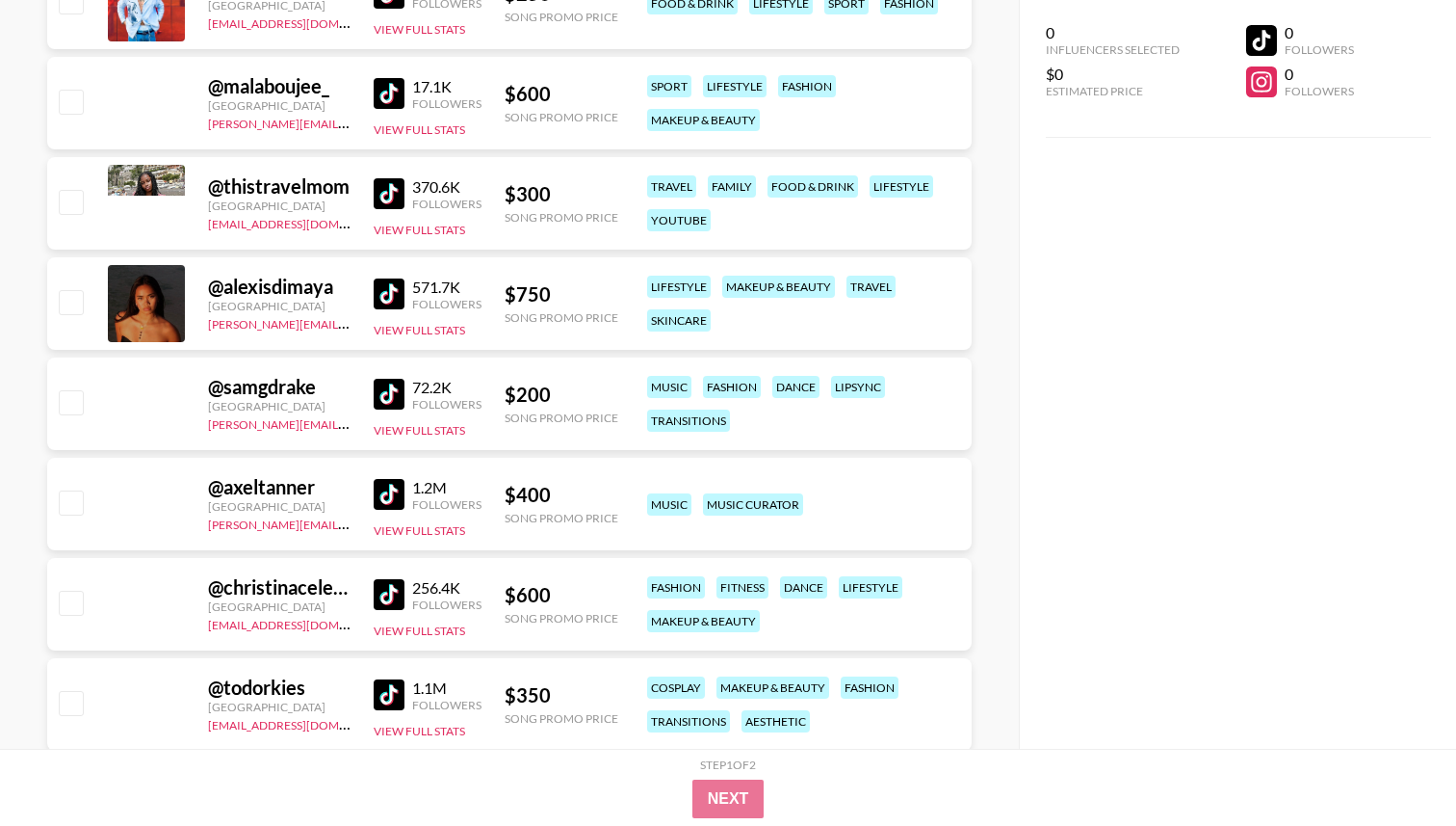
scroll to position [27795, 0]
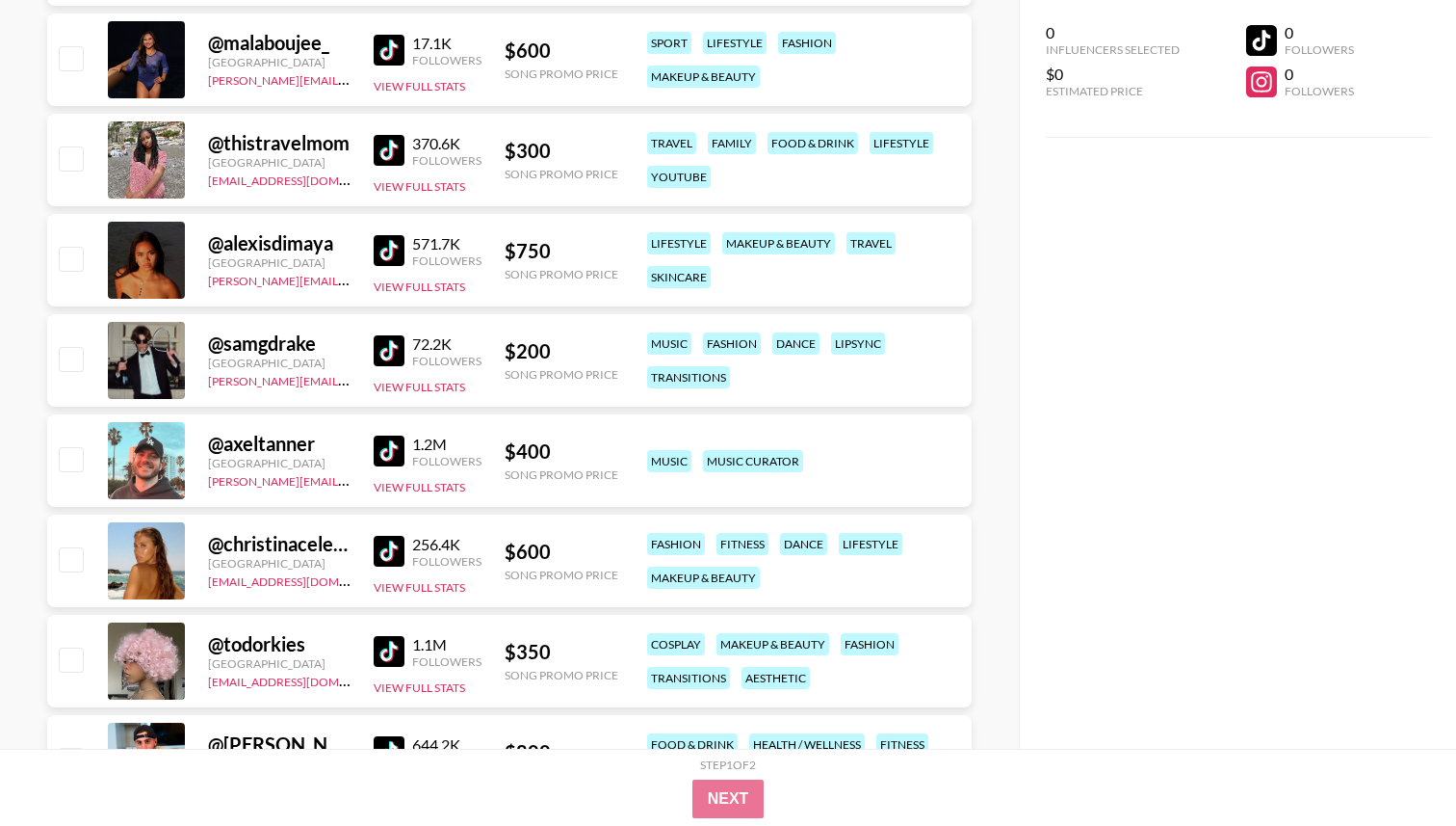
click at [394, 449] on img at bounding box center [390, 451] width 31 height 31
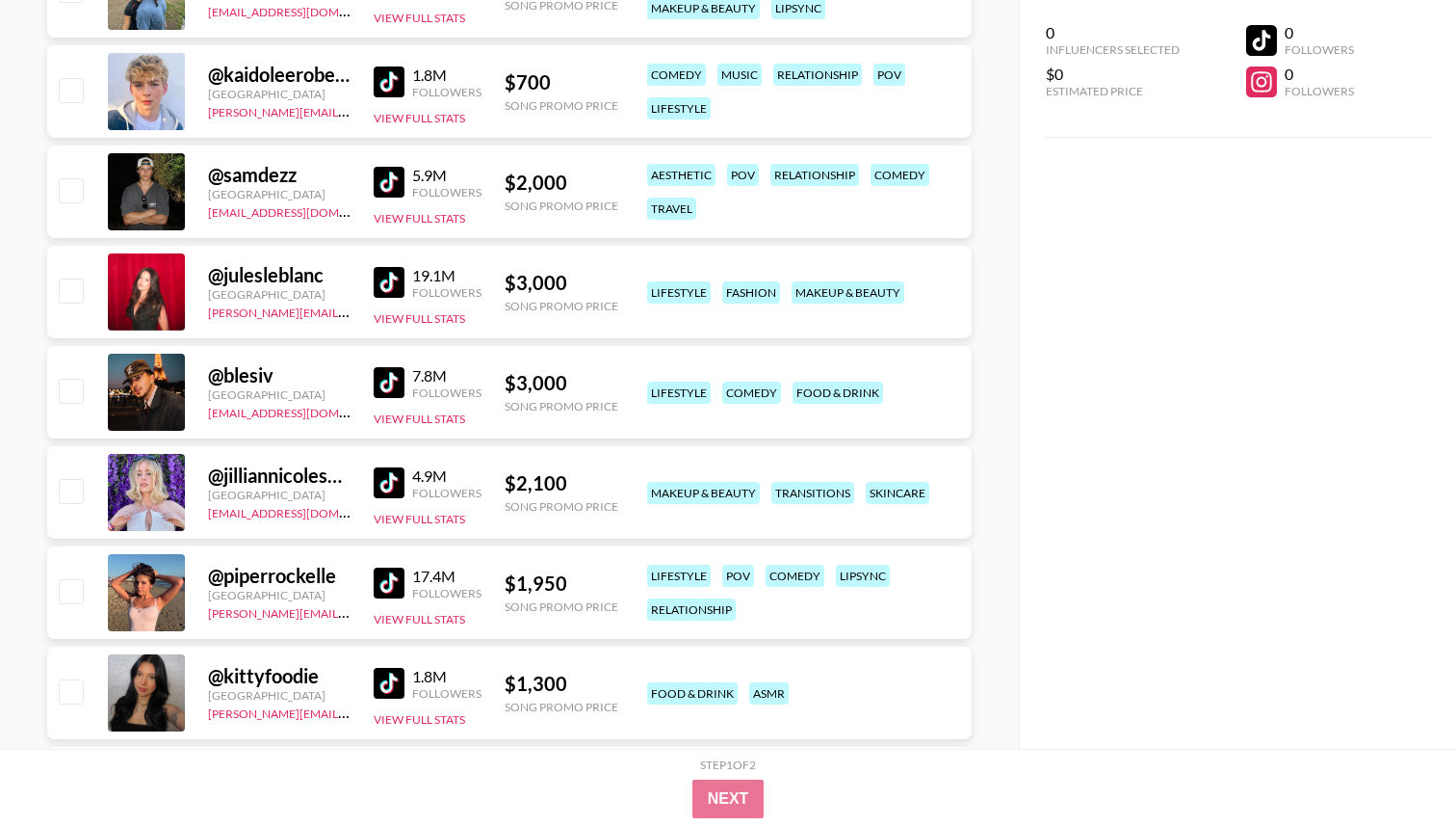
scroll to position [0, 0]
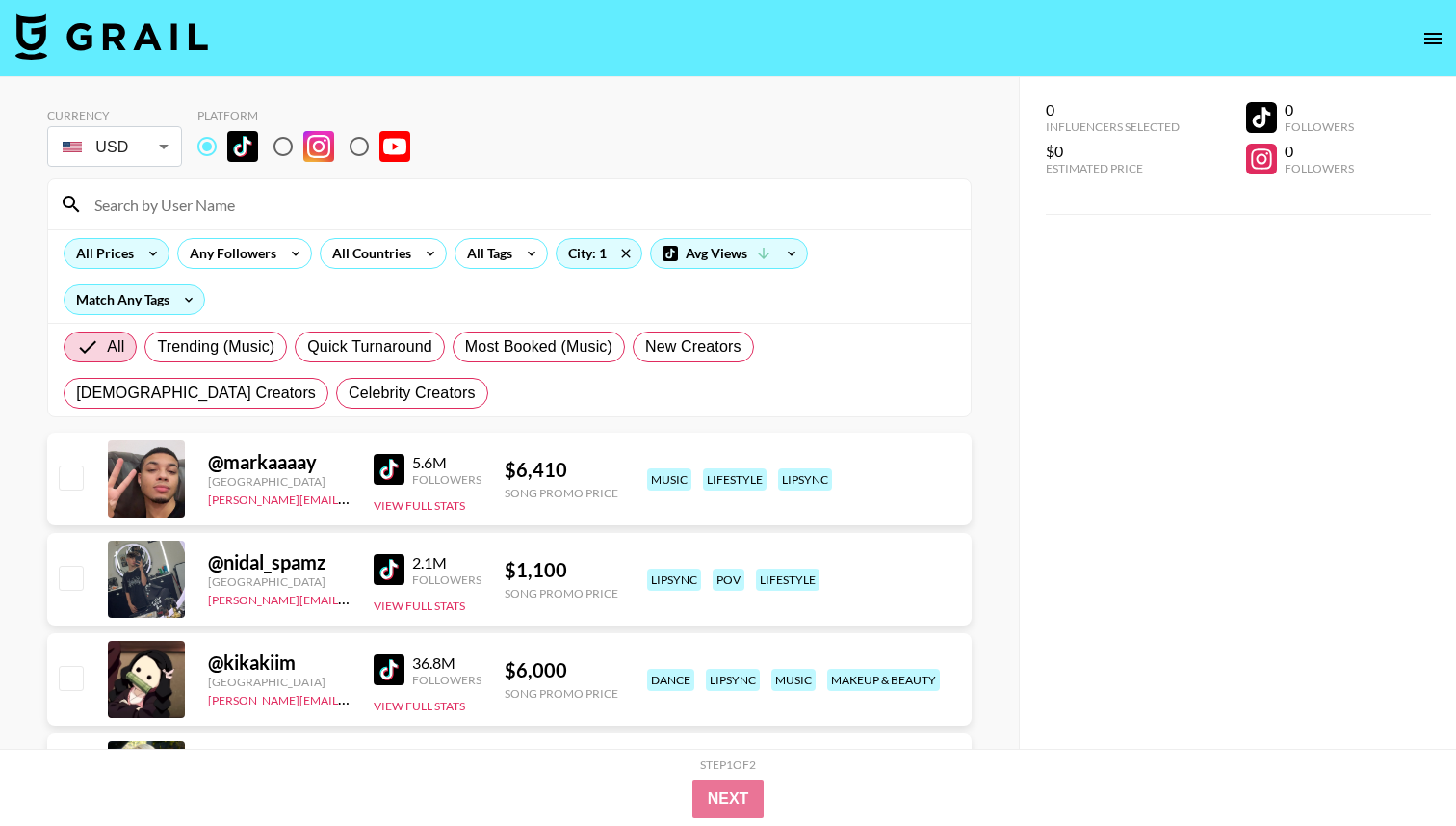
click at [143, 247] on icon at bounding box center [153, 253] width 31 height 29
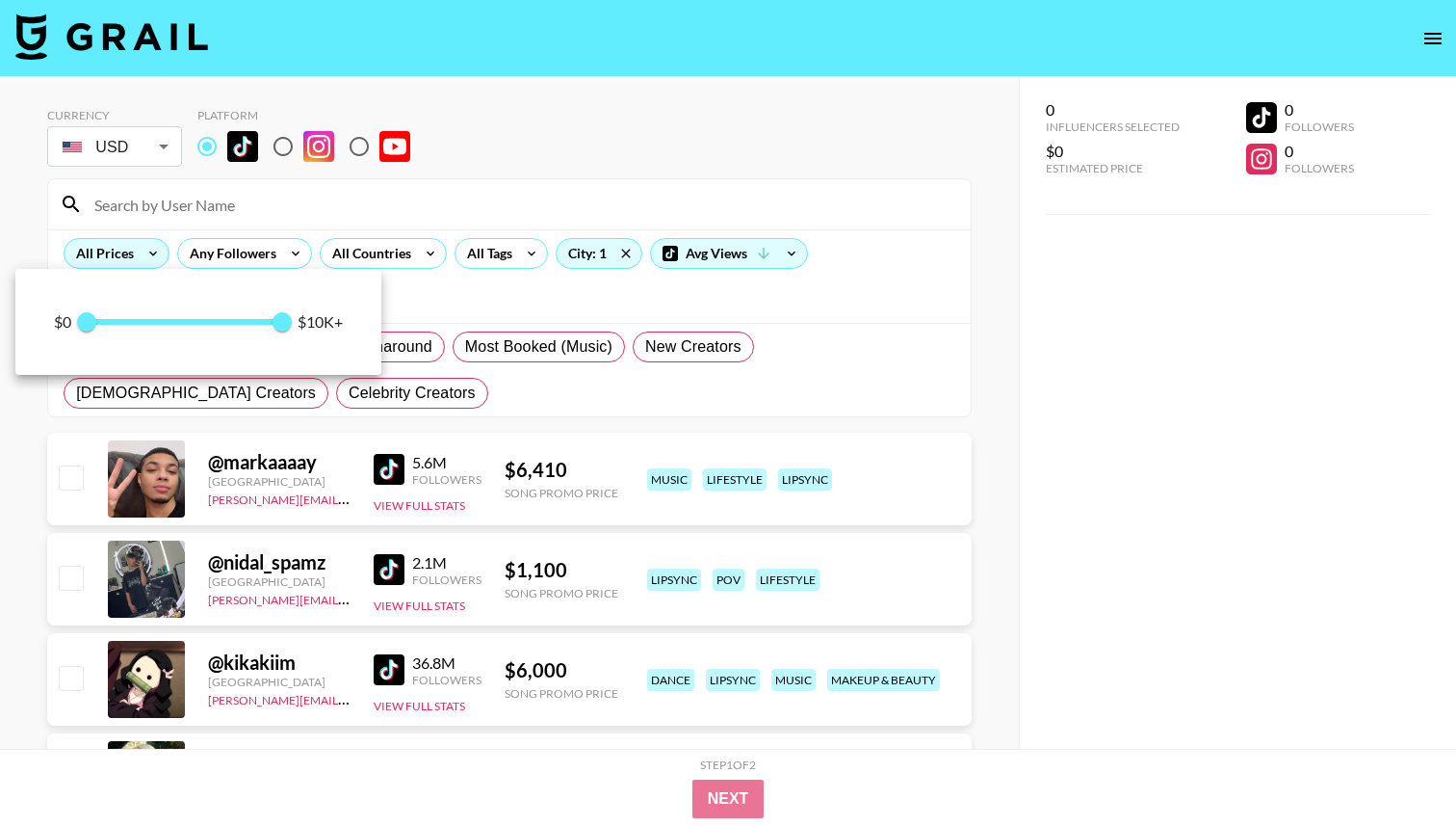
click at [143, 247] on div at bounding box center [728, 413] width 1456 height 826
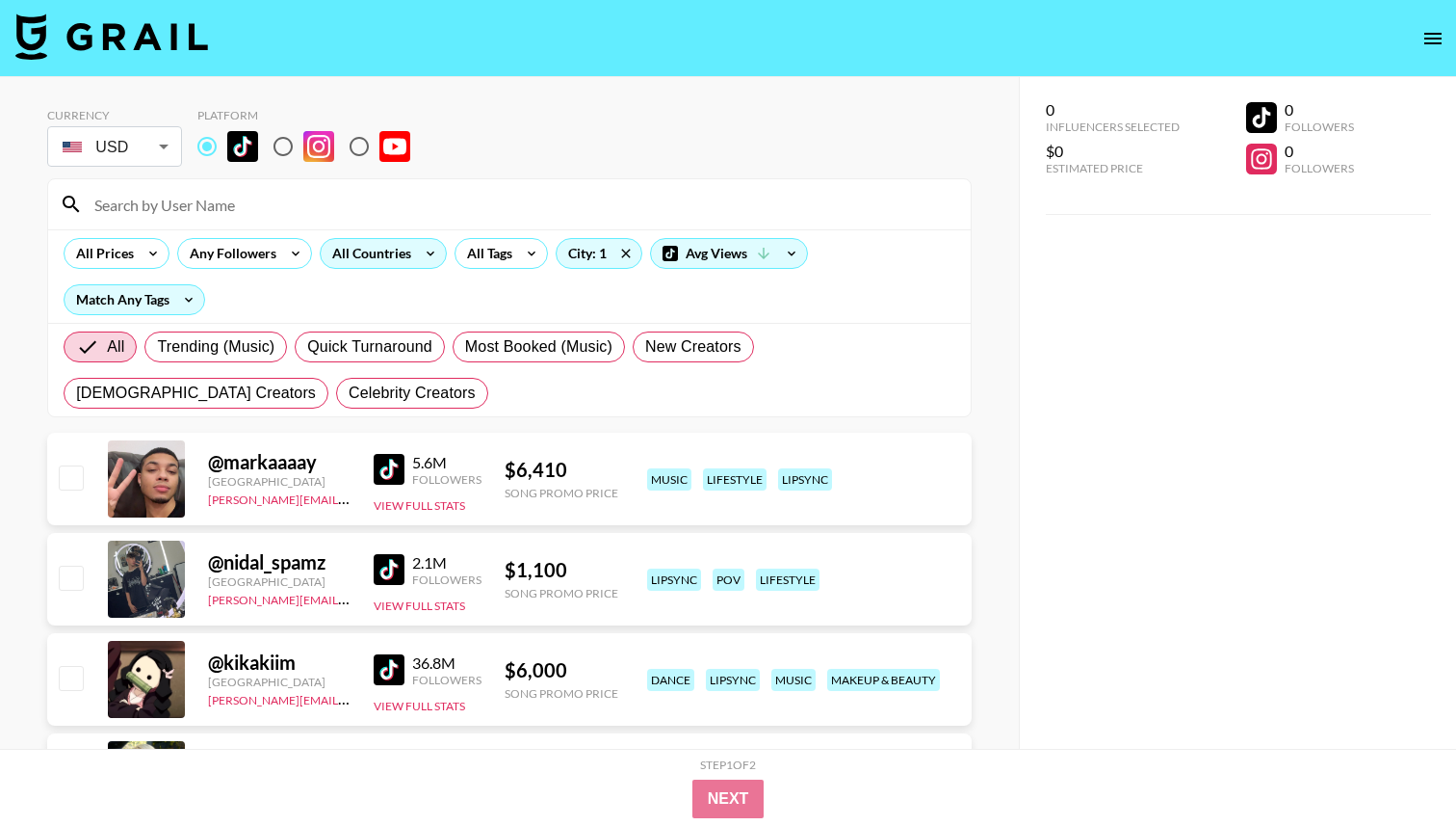
click at [388, 248] on div "All Countries" at bounding box center [367, 253] width 94 height 29
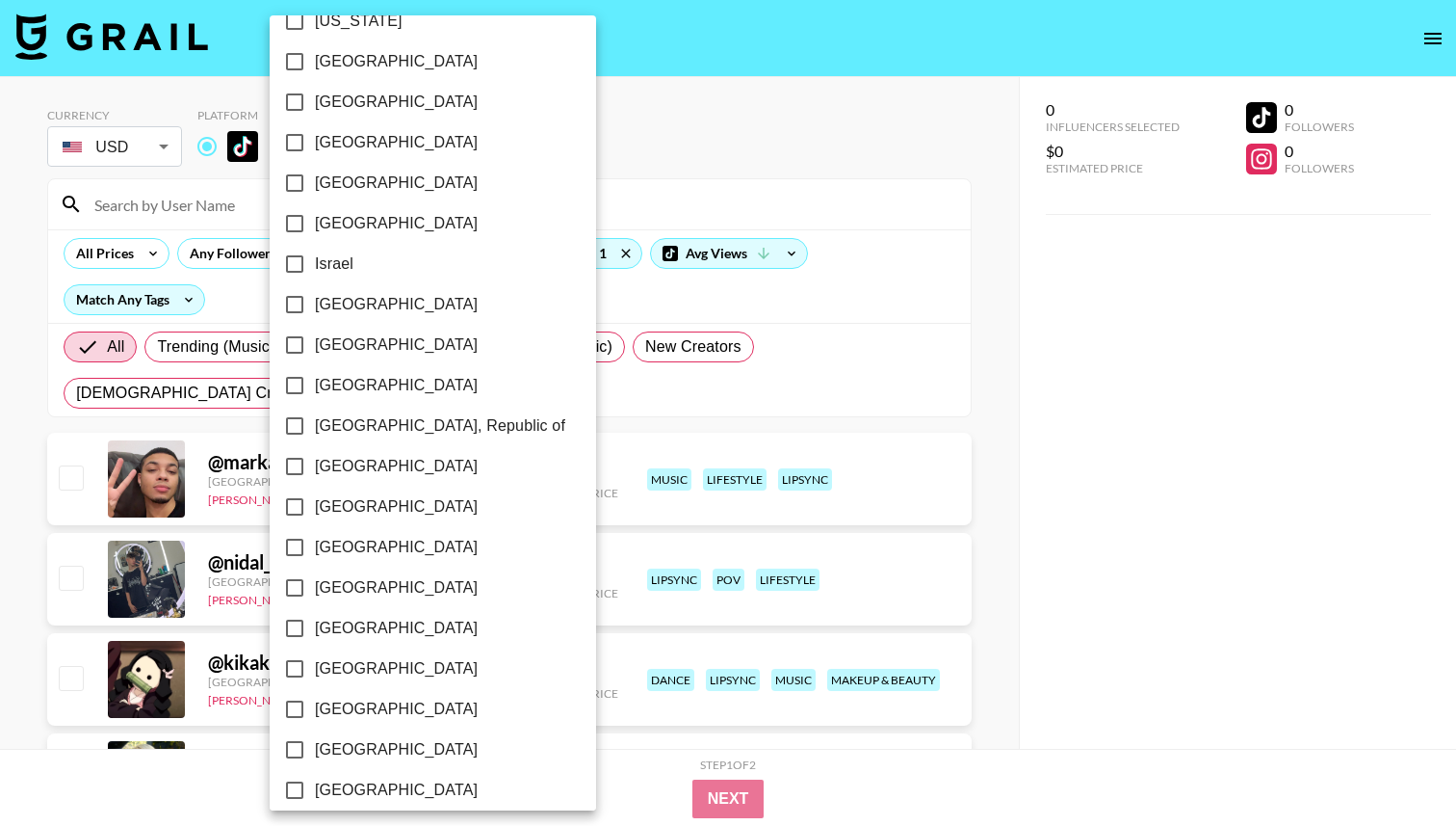
scroll to position [1421, 0]
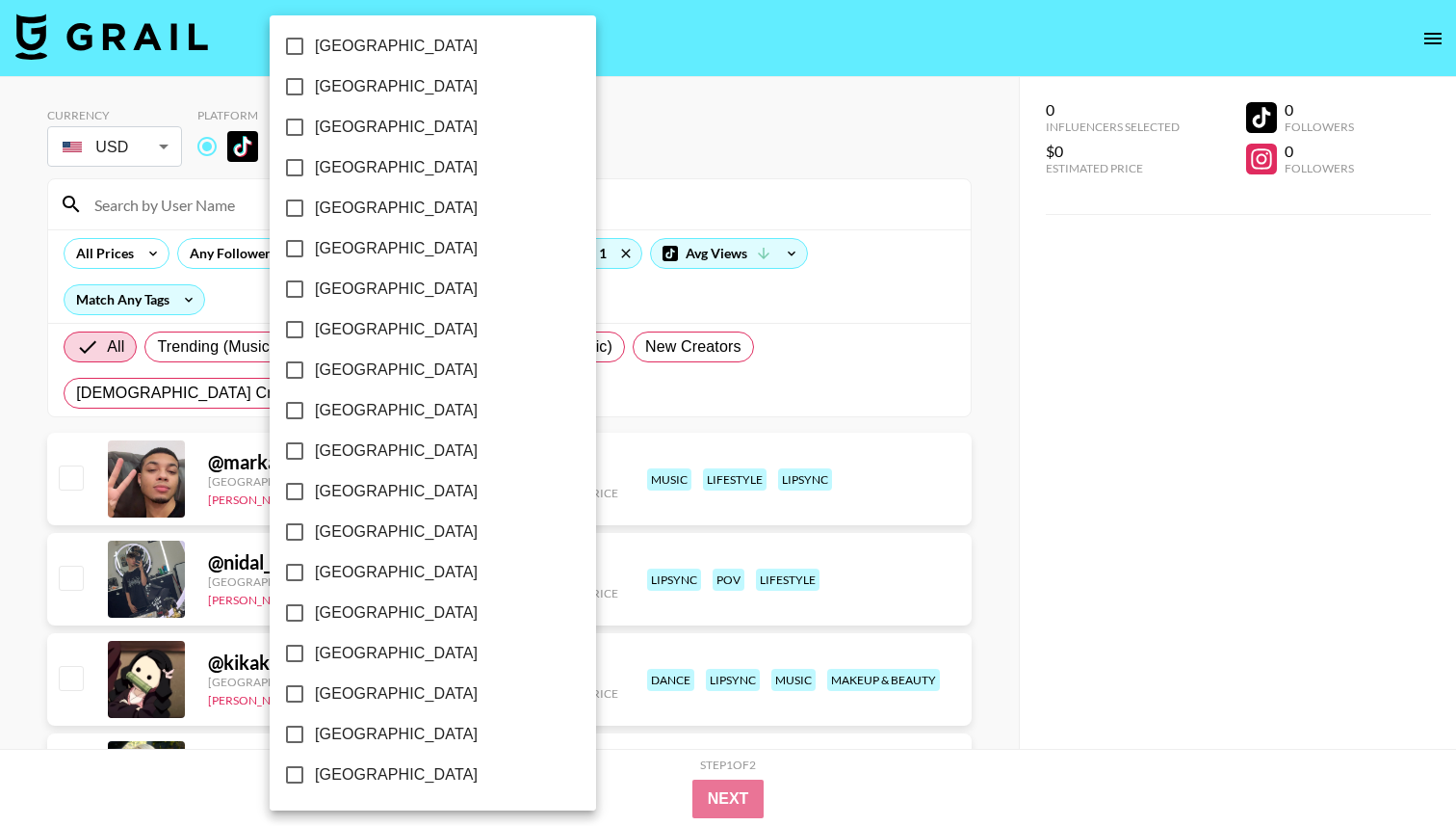
click at [295, 734] on input "[GEOGRAPHIC_DATA]" at bounding box center [295, 734] width 41 height 41
checkbox input "true"
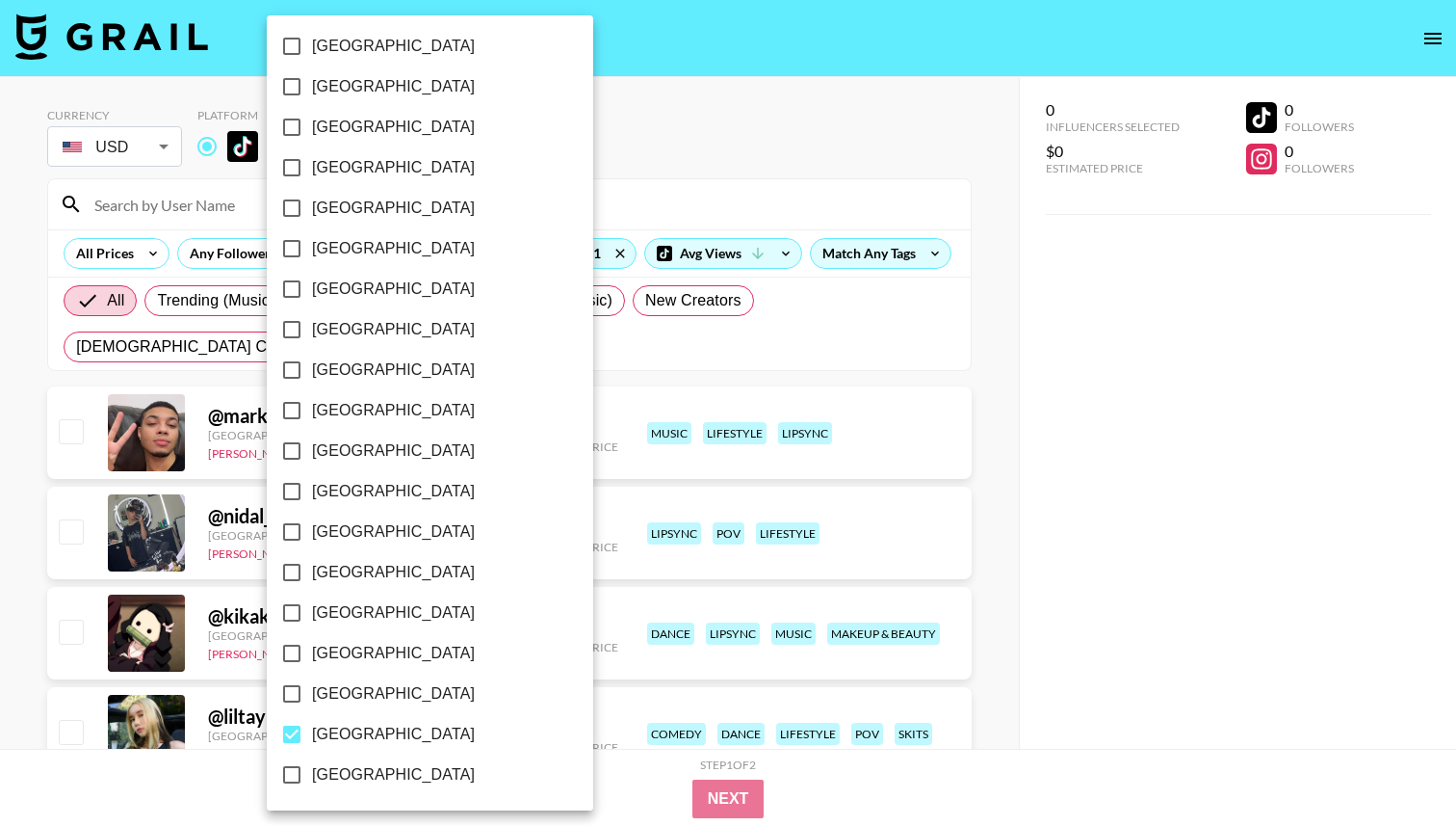
click at [669, 159] on div at bounding box center [728, 413] width 1456 height 826
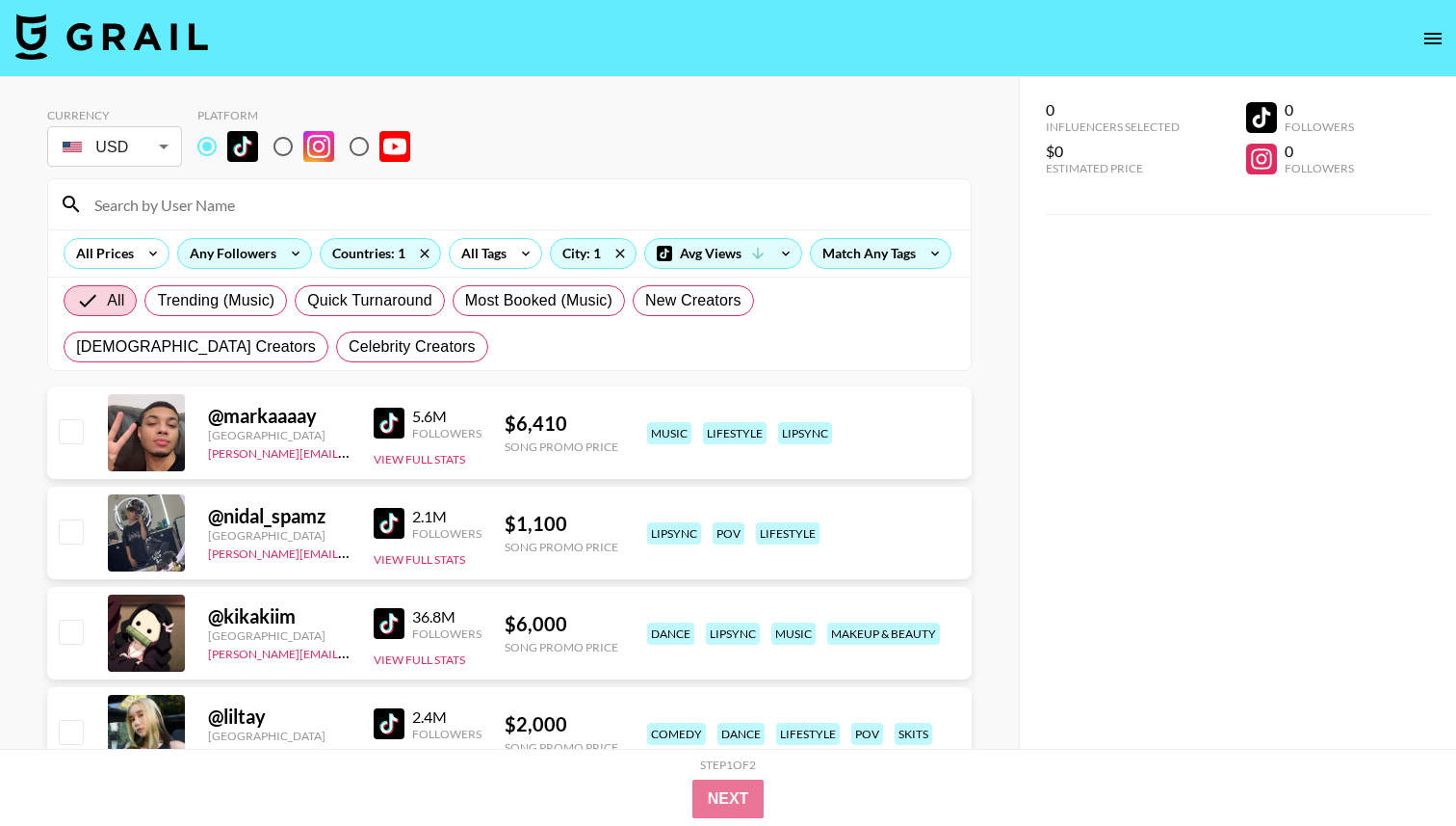
click at [249, 249] on div "Any Followers" at bounding box center [229, 253] width 102 height 29
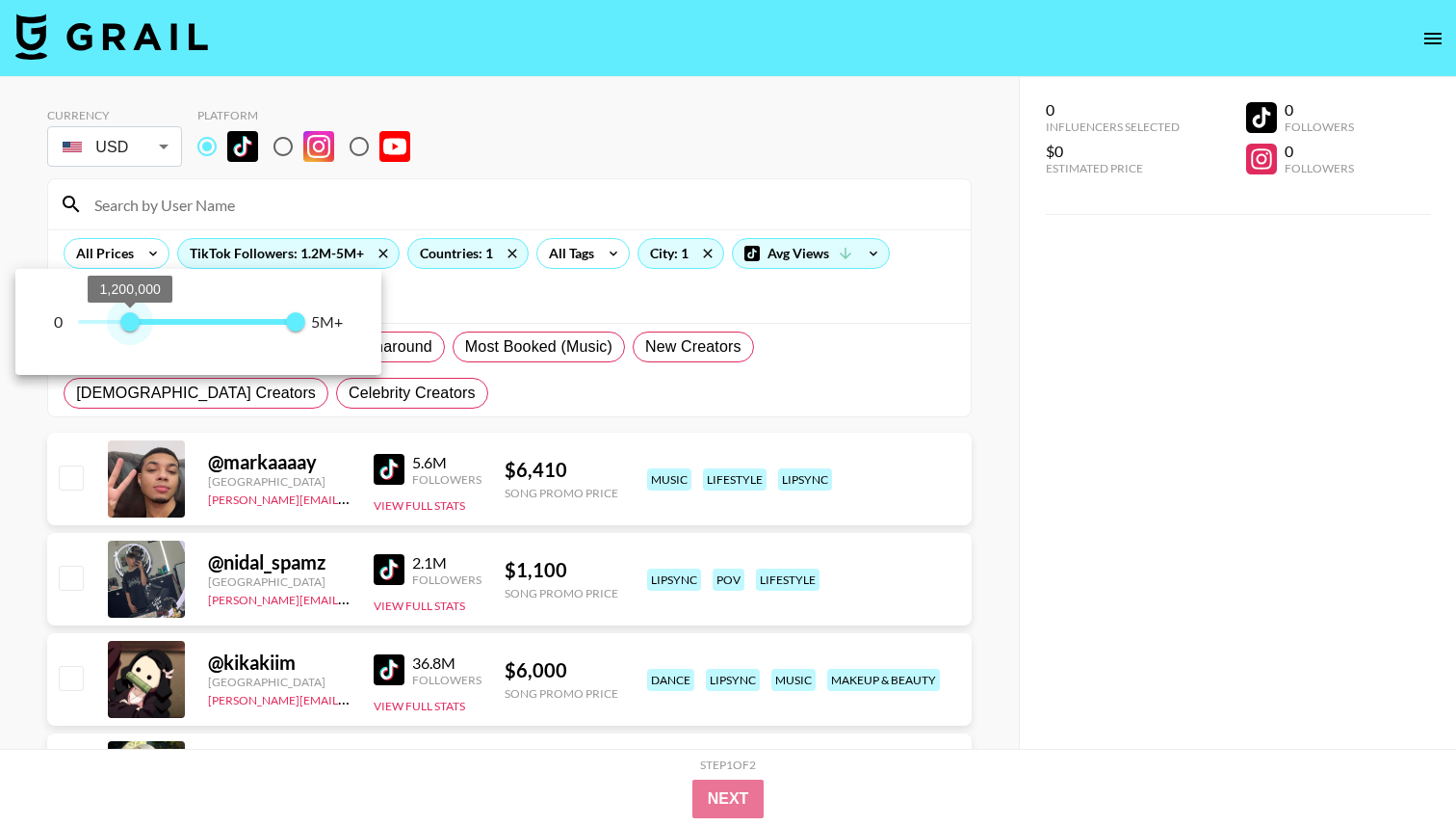
type input "1000000"
drag, startPoint x: 87, startPoint y: 317, endPoint x: 122, endPoint y: 327, distance: 36.4
click at [122, 327] on span "1,000,000" at bounding box center [121, 322] width 19 height 19
click at [533, 142] on div at bounding box center [728, 413] width 1456 height 826
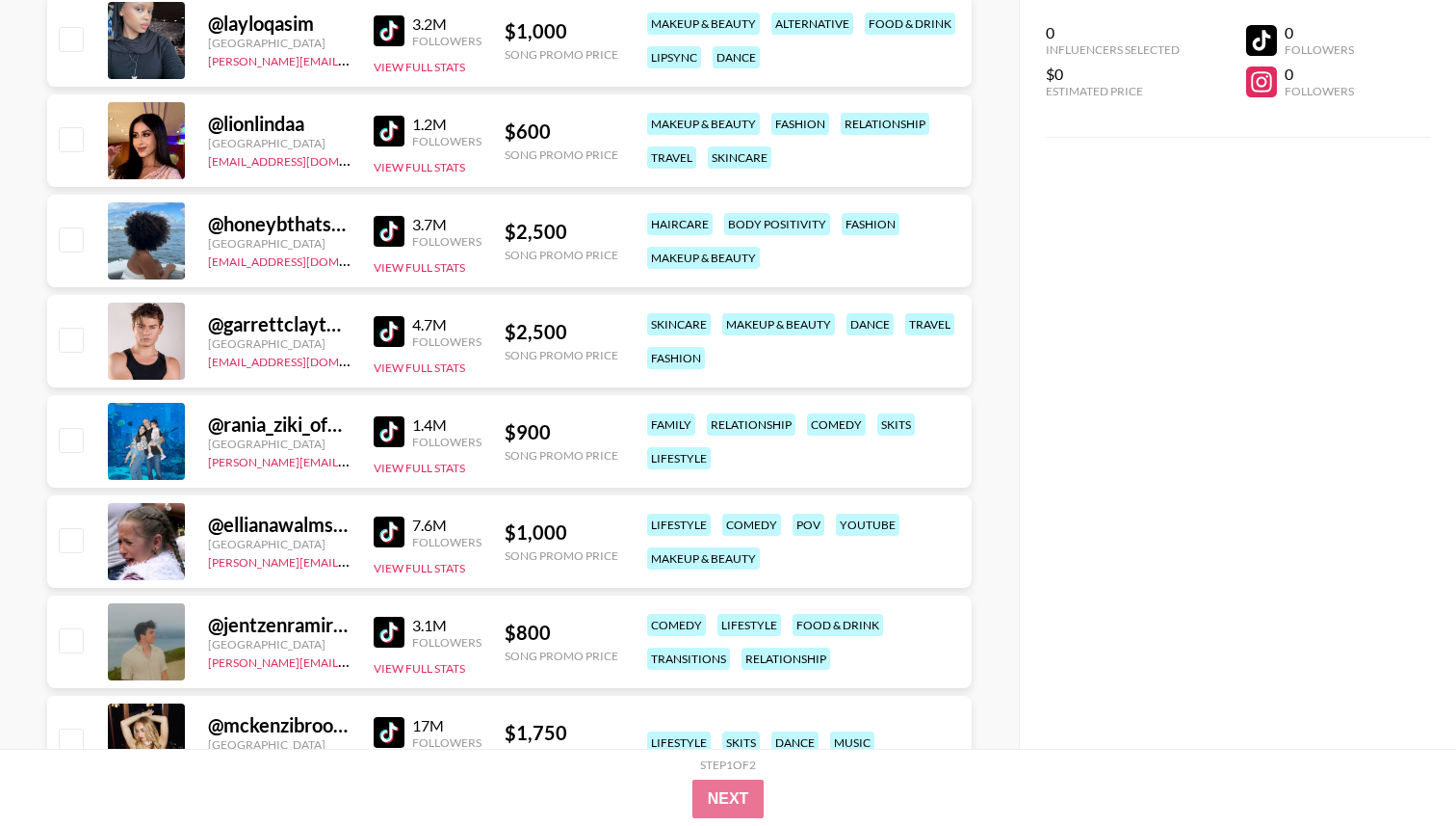
scroll to position [6152, 0]
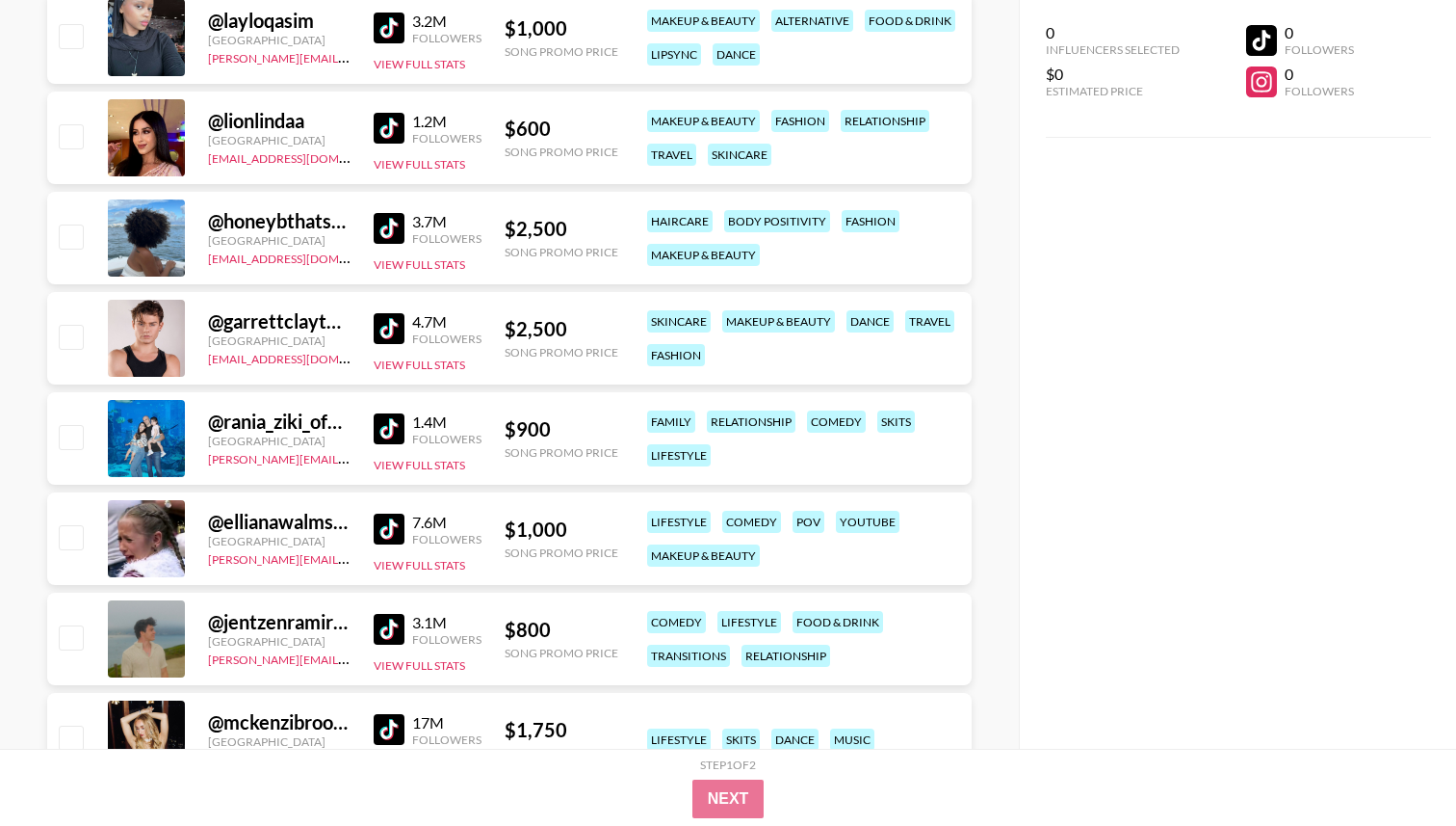
click at [390, 335] on img at bounding box center [390, 329] width 31 height 31
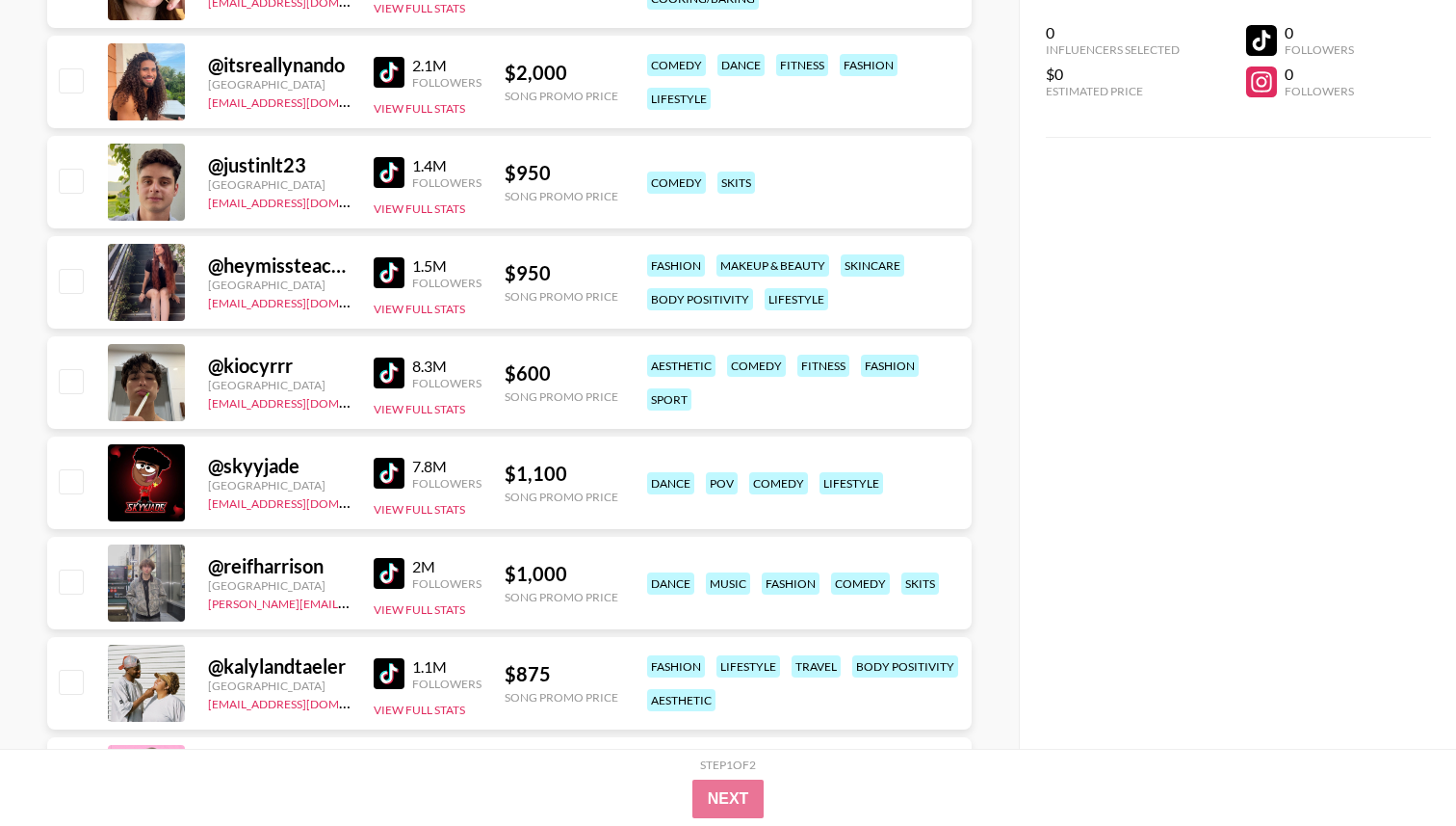
scroll to position [7014, 0]
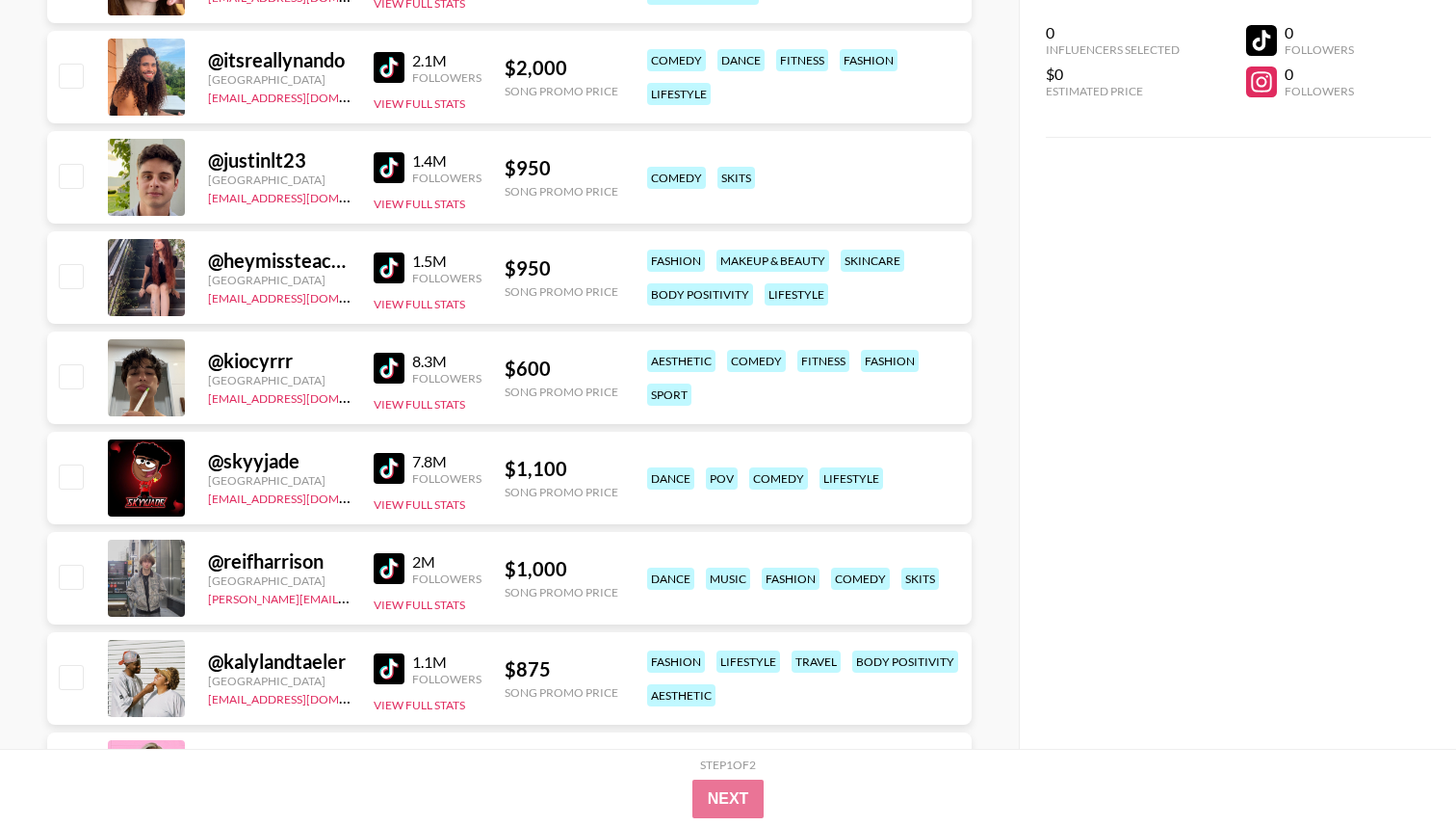
click at [394, 362] on img at bounding box center [390, 368] width 31 height 31
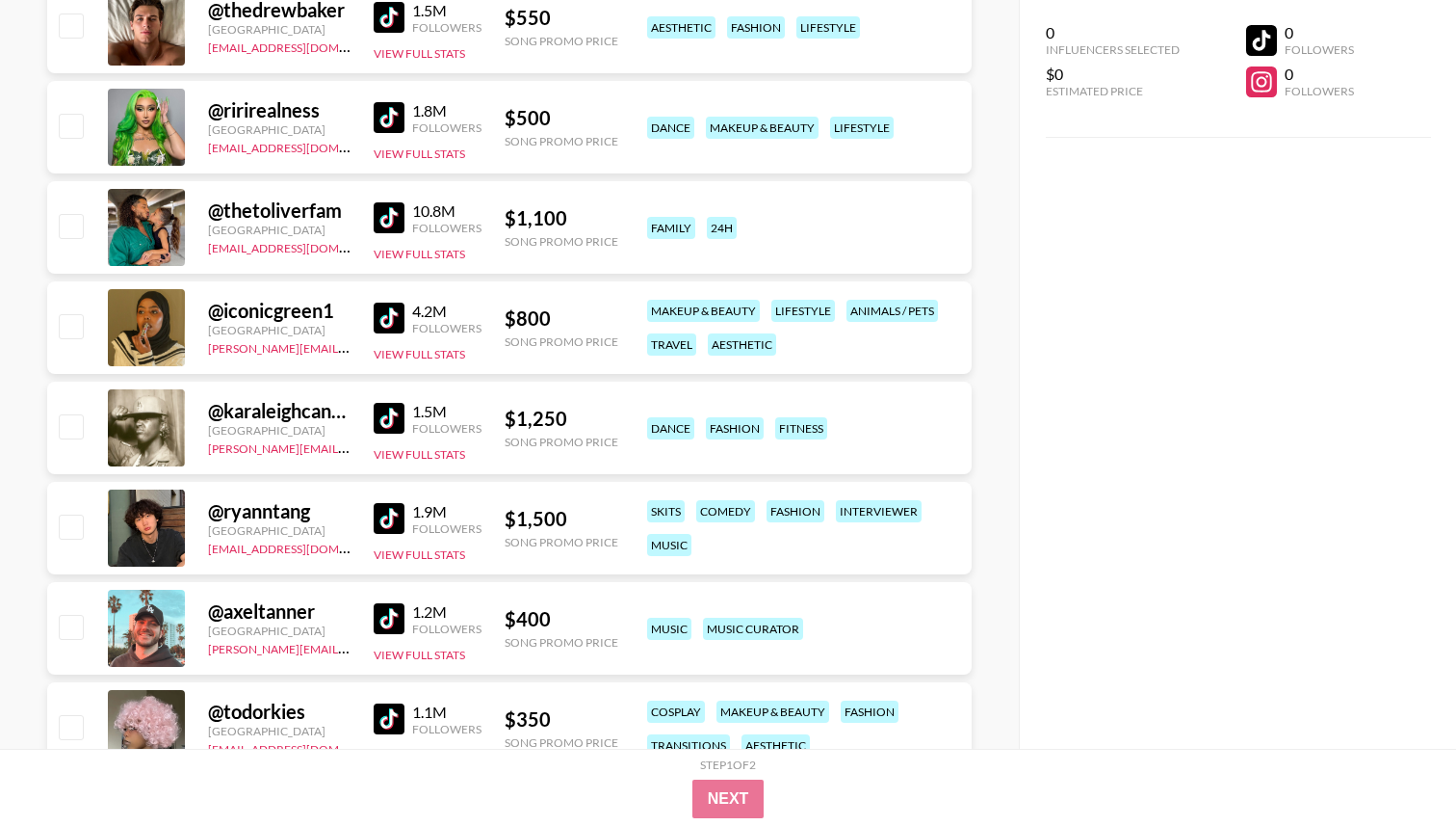
scroll to position [11280, 0]
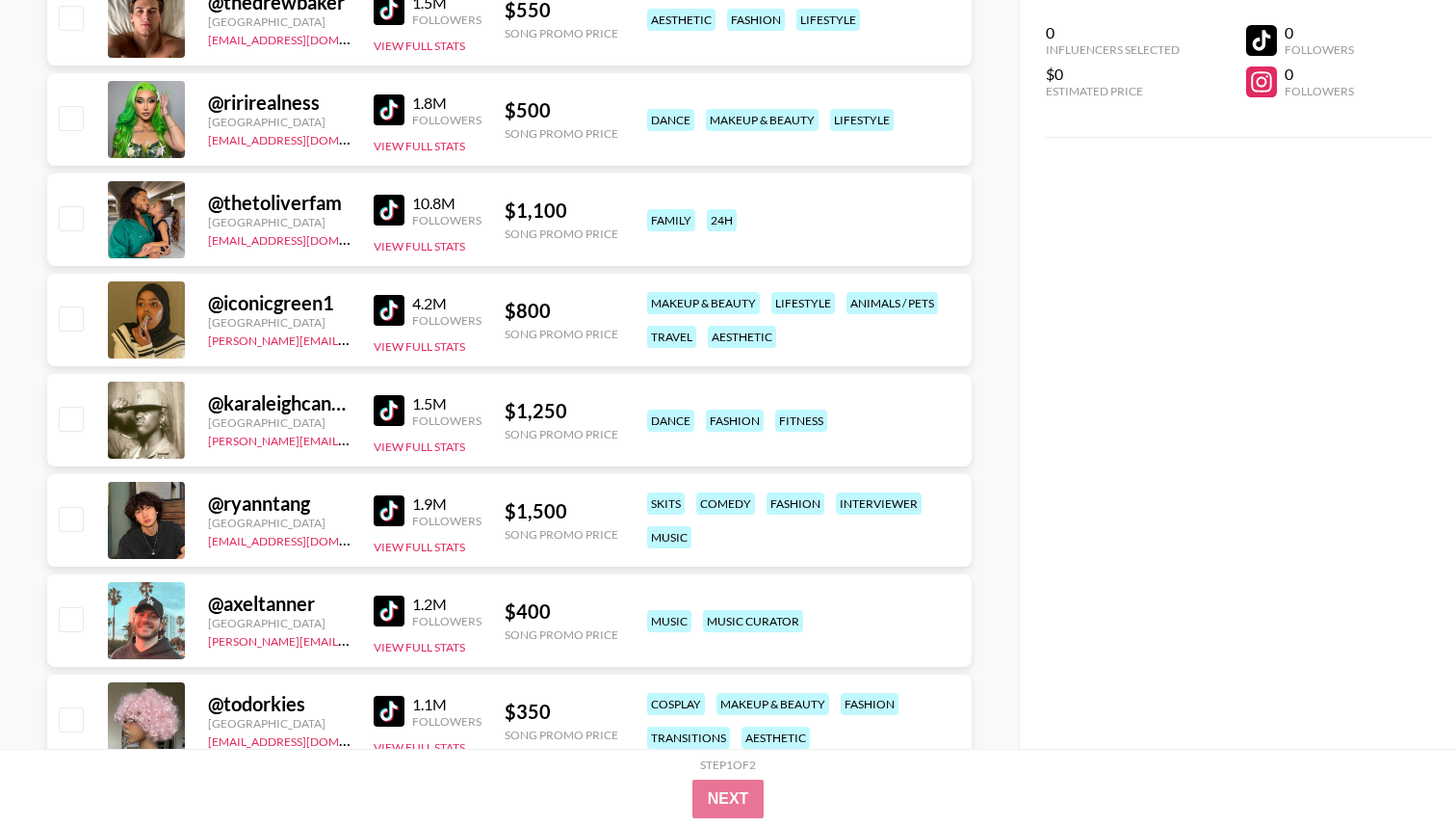
click at [385, 508] on img at bounding box center [390, 511] width 31 height 31
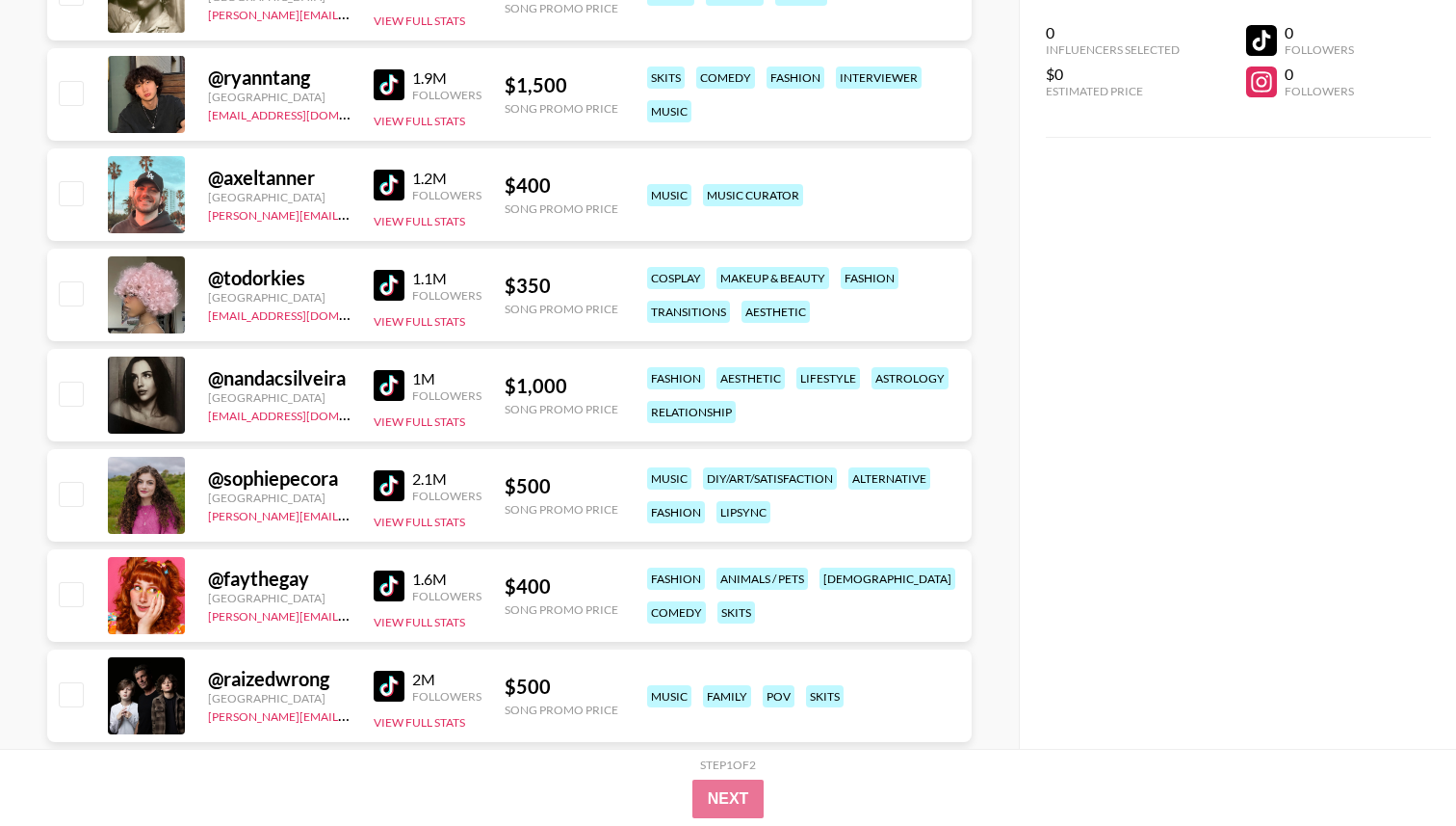
scroll to position [11954, 0]
